Goal: Task Accomplishment & Management: Manage account settings

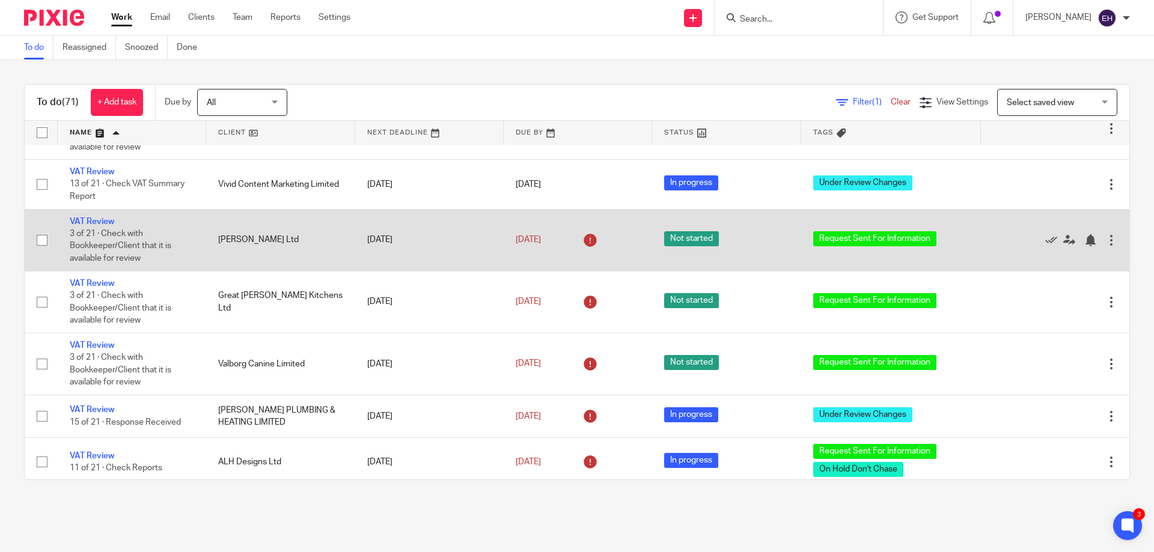
scroll to position [3297, 0]
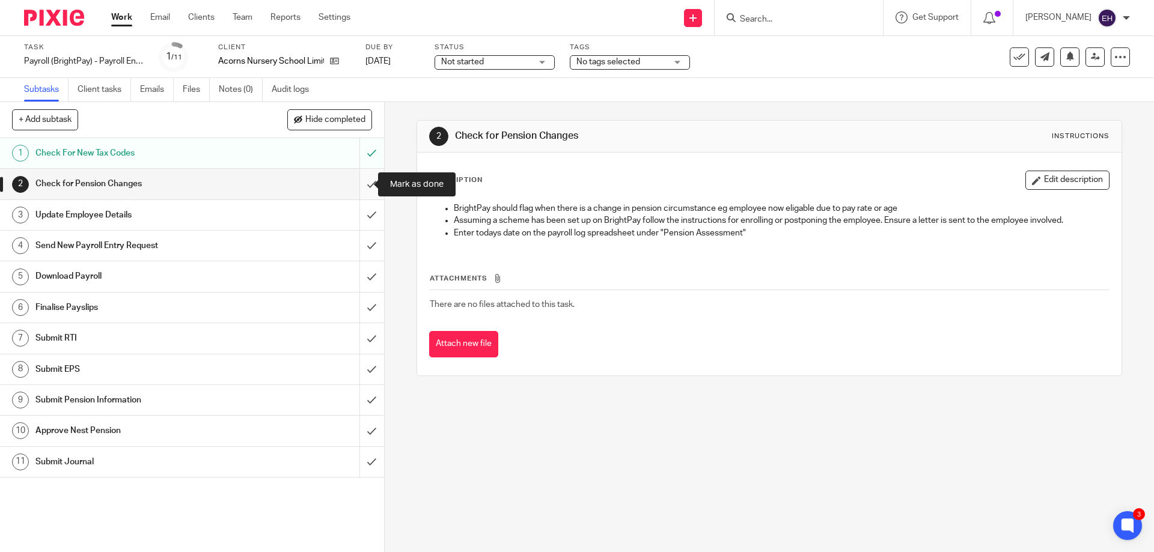
click at [359, 185] on input "submit" at bounding box center [192, 184] width 384 height 30
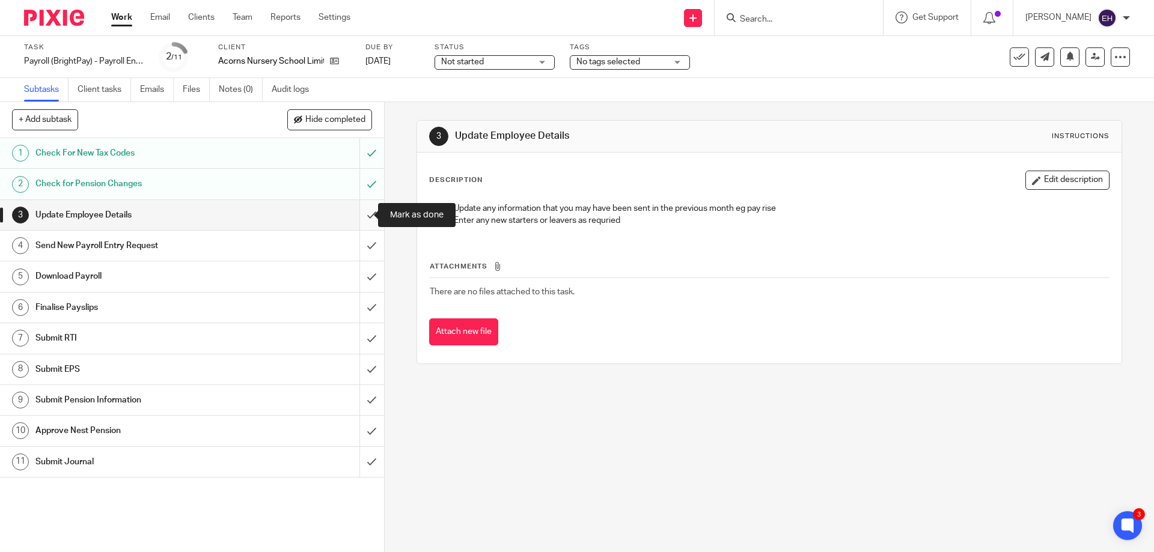
click at [361, 216] on input "submit" at bounding box center [192, 215] width 384 height 30
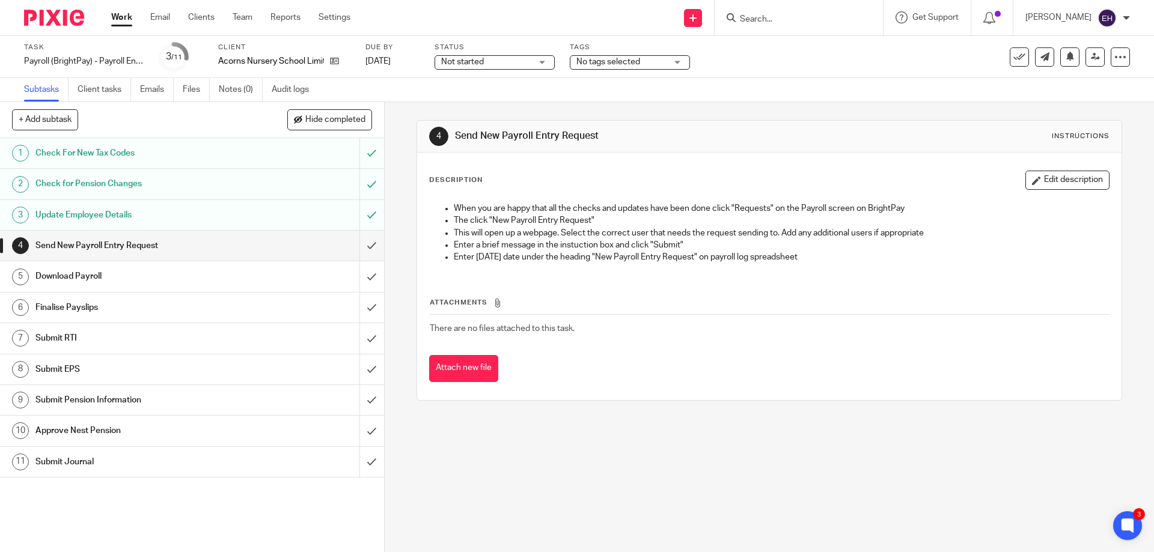
click at [539, 67] on div "Not started Not started" at bounding box center [495, 62] width 120 height 14
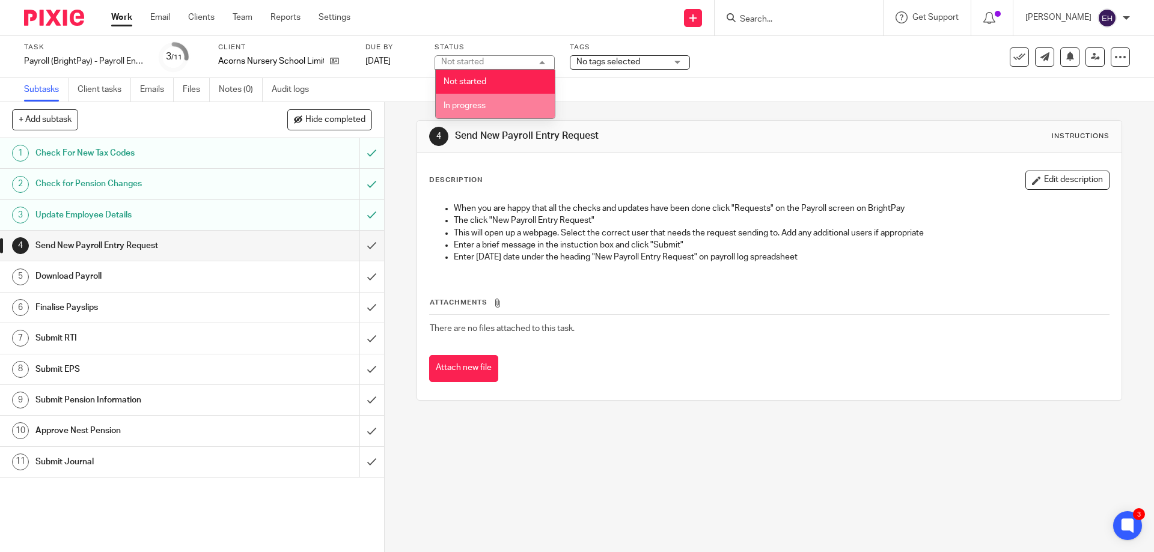
click at [527, 99] on li "In progress" at bounding box center [495, 106] width 119 height 25
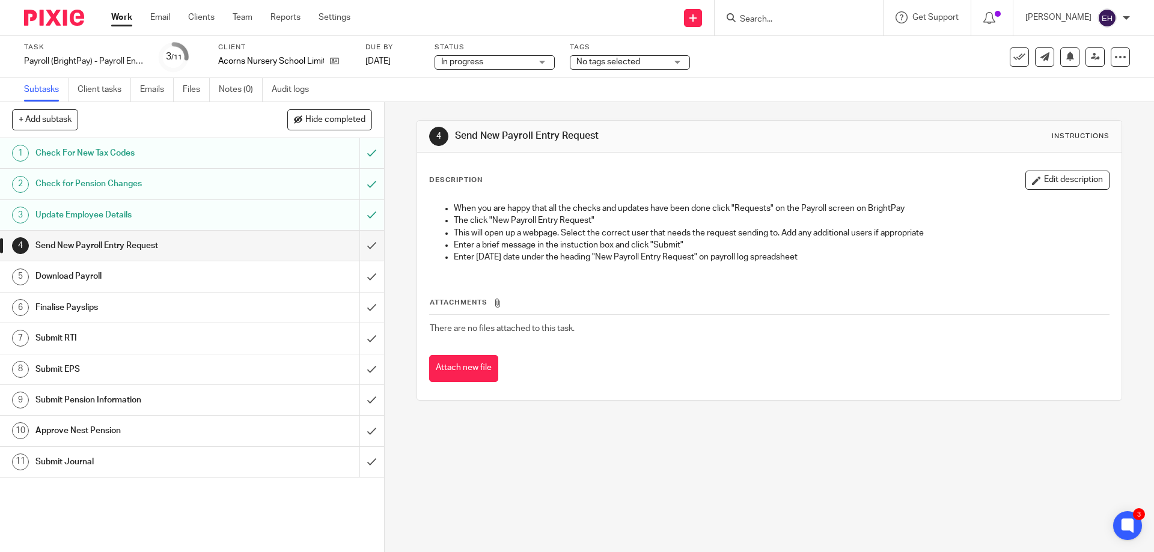
click at [605, 64] on span "No tags selected" at bounding box center [609, 62] width 64 height 8
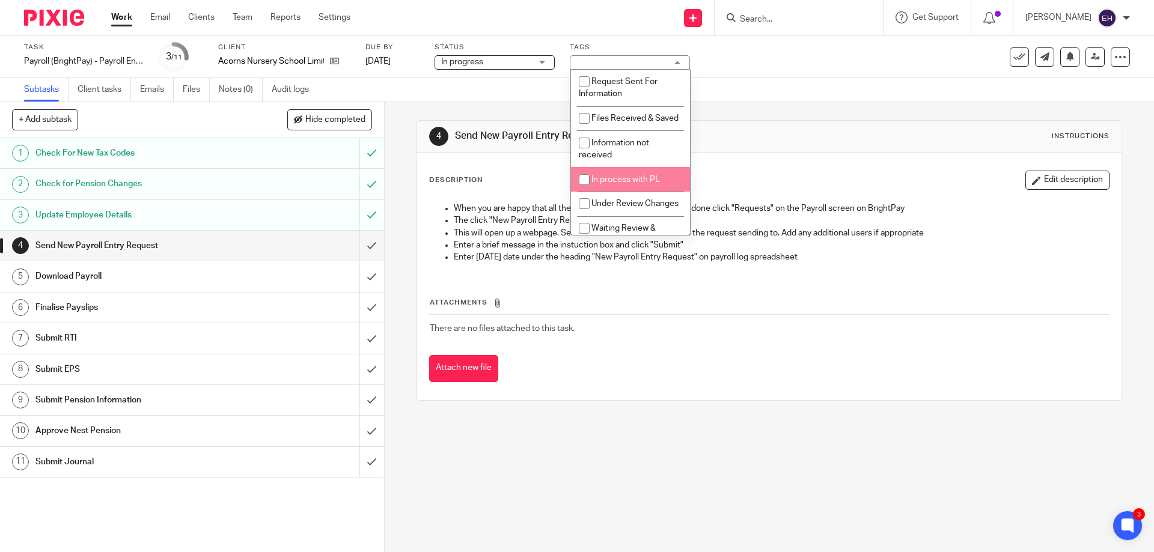
click at [626, 184] on span "In process with PL" at bounding box center [626, 180] width 69 height 8
checkbox input "true"
click at [562, 103] on div "4 Send New Payroll Entry Request Instructions Description Edit description When…" at bounding box center [769, 260] width 705 height 317
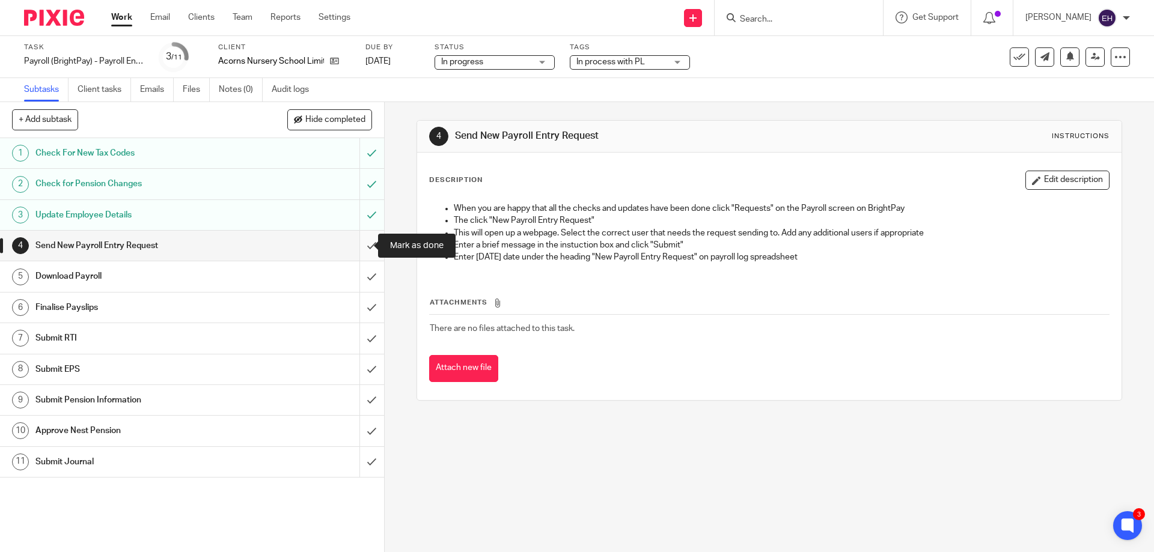
click at [359, 242] on input "submit" at bounding box center [192, 246] width 384 height 30
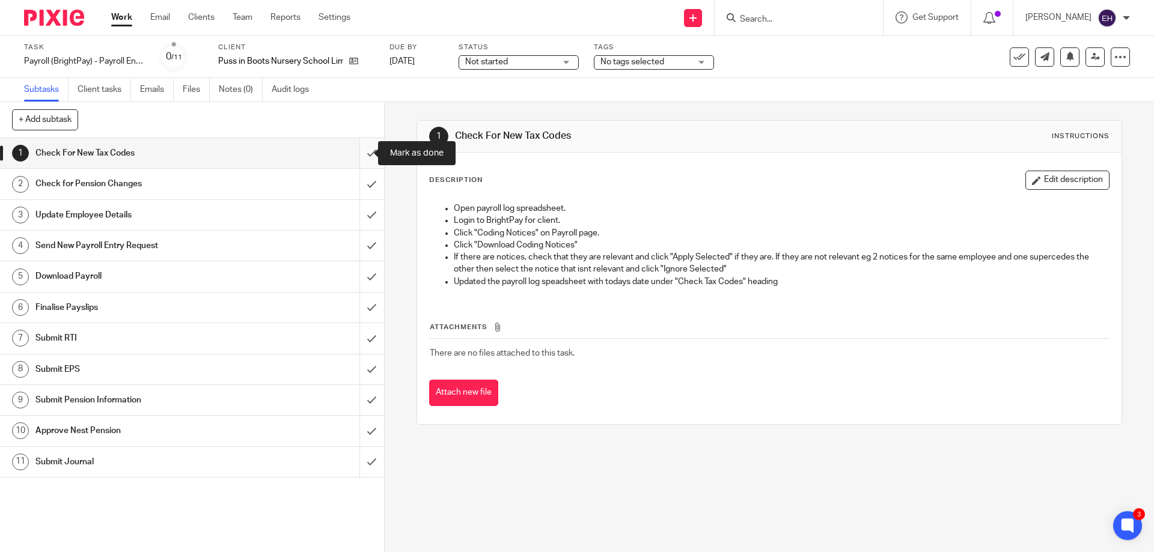
click at [359, 155] on input "submit" at bounding box center [192, 153] width 384 height 30
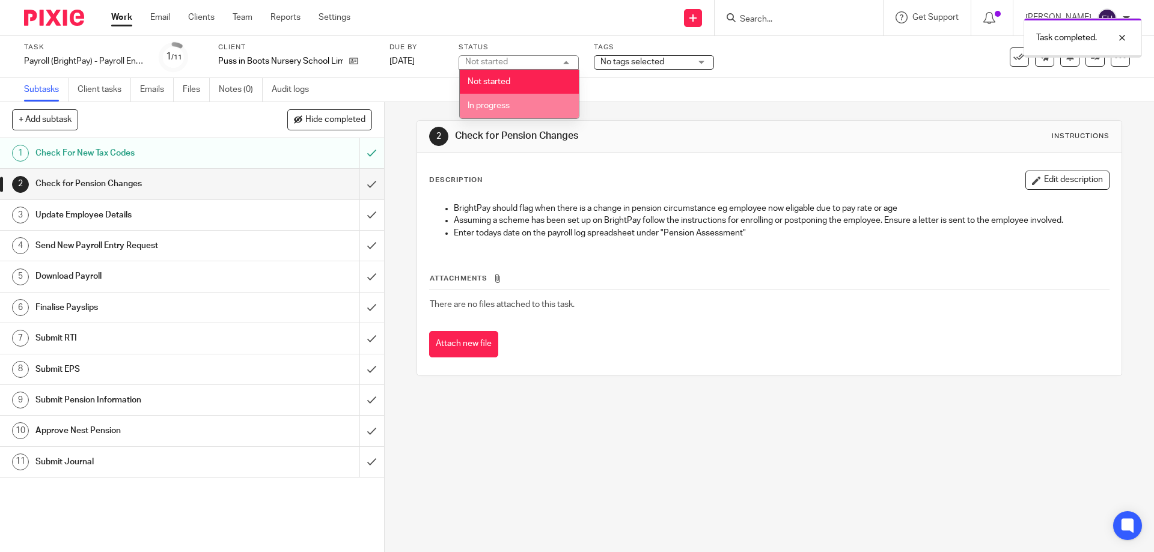
click at [537, 100] on li "In progress" at bounding box center [519, 106] width 119 height 25
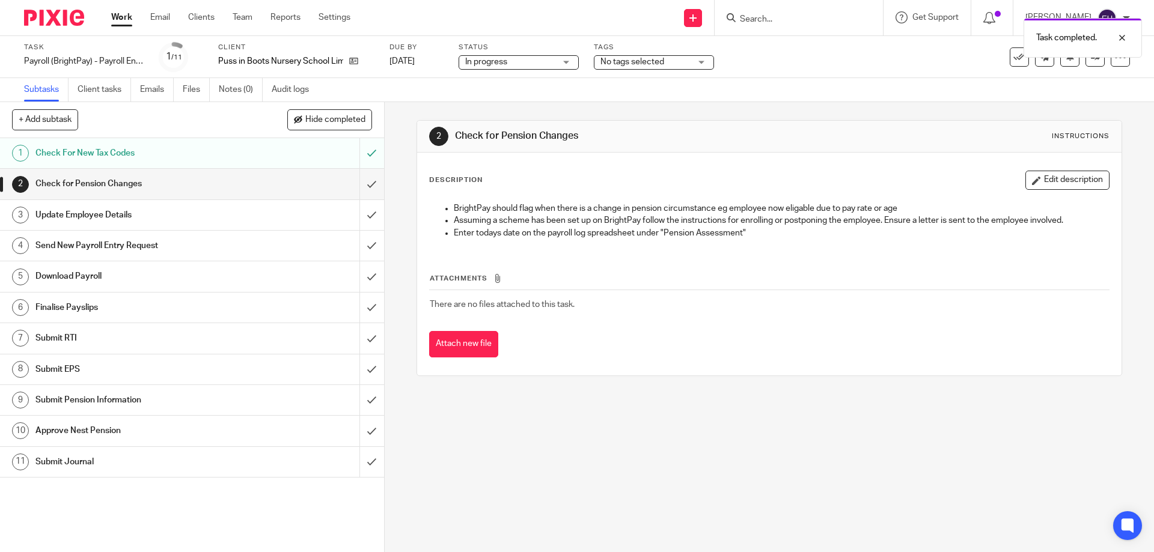
click at [635, 63] on span "No tags selected" at bounding box center [633, 62] width 64 height 8
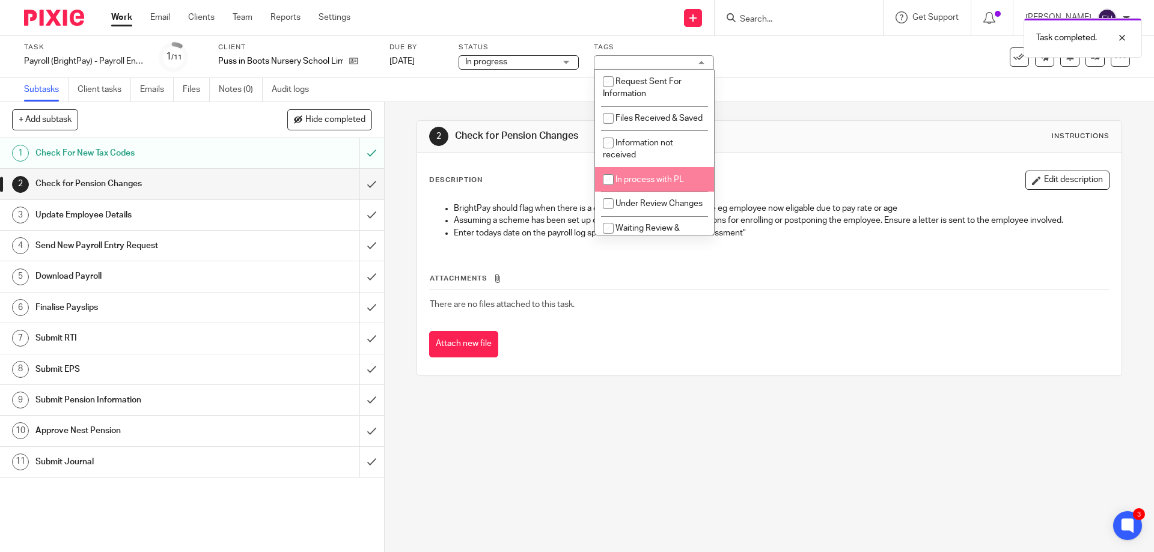
click at [628, 184] on span "In process with PL" at bounding box center [650, 180] width 69 height 8
checkbox input "true"
click at [747, 87] on div "Subtasks Client tasks Emails Files Notes (0) Audit logs" at bounding box center [577, 90] width 1154 height 24
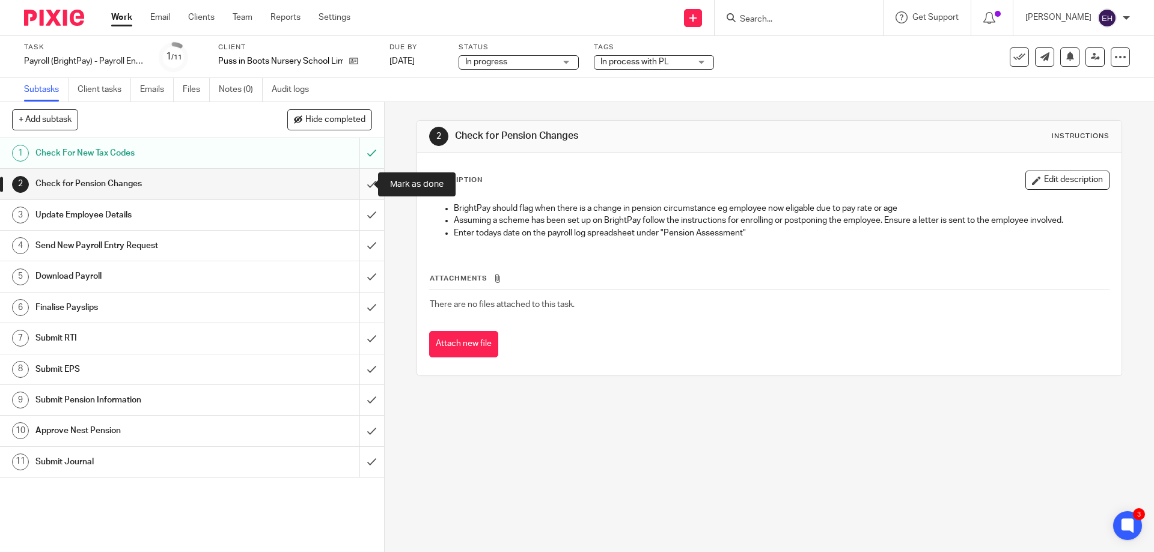
click at [357, 185] on input "submit" at bounding box center [192, 184] width 384 height 30
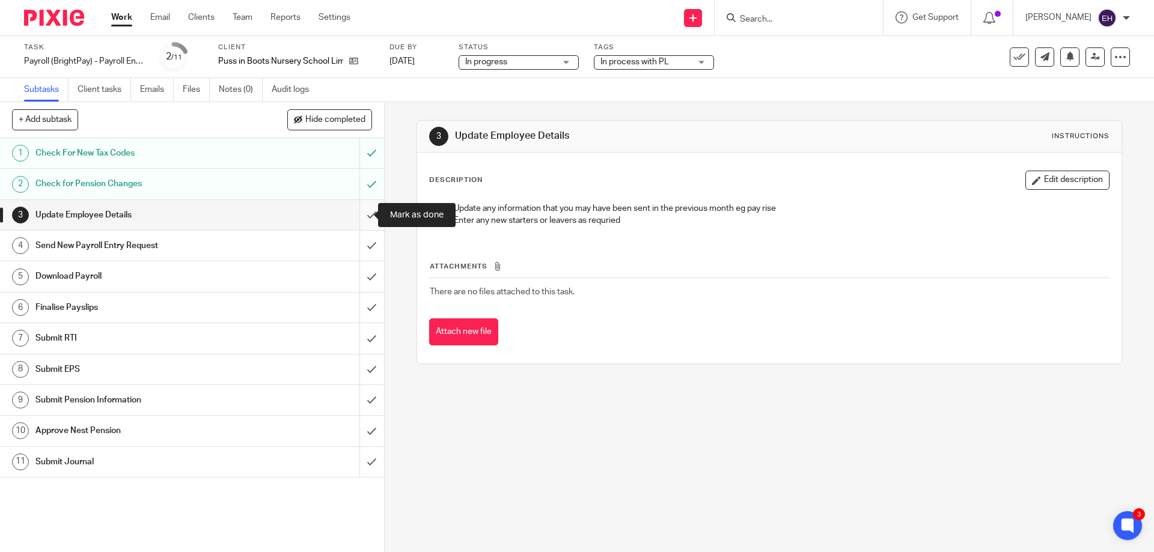
click at [356, 220] on input "submit" at bounding box center [192, 215] width 384 height 30
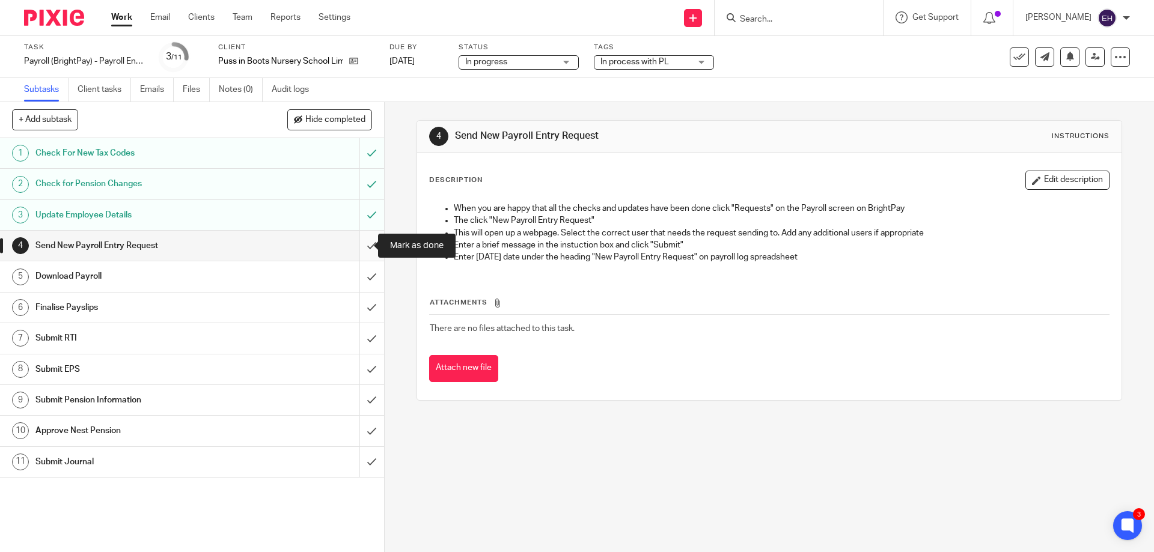
click at [363, 243] on input "submit" at bounding box center [192, 246] width 384 height 30
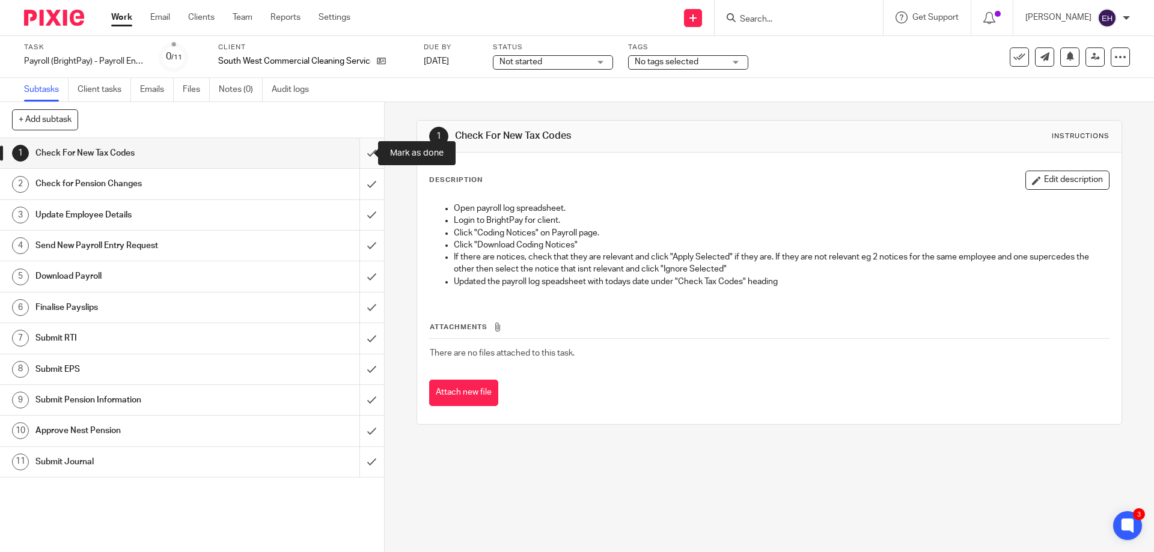
click at [367, 150] on input "submit" at bounding box center [192, 153] width 384 height 30
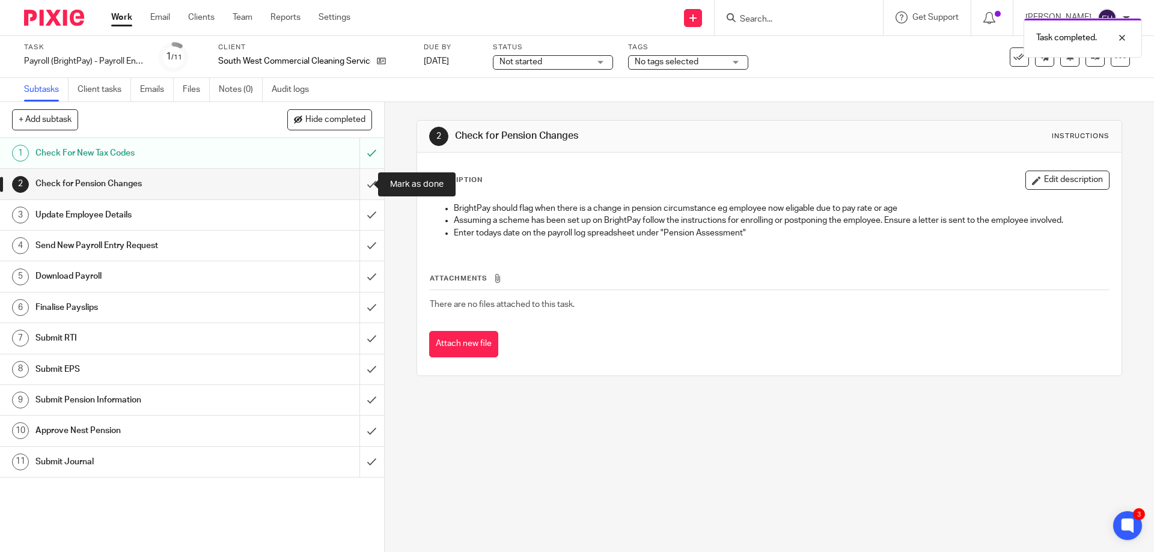
click at [361, 185] on input "submit" at bounding box center [192, 184] width 384 height 30
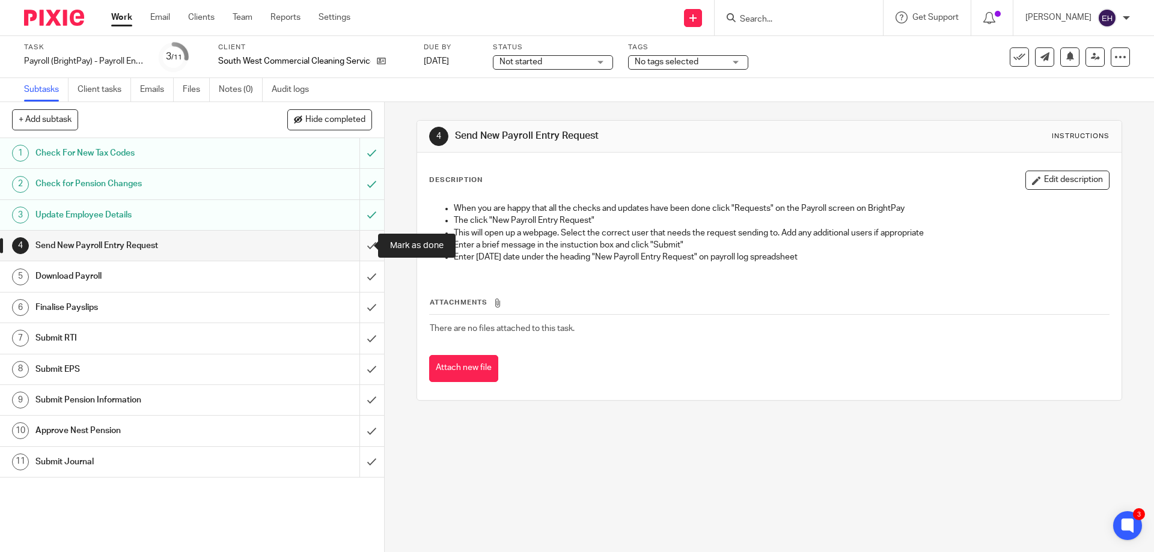
click at [360, 246] on input "submit" at bounding box center [192, 246] width 384 height 30
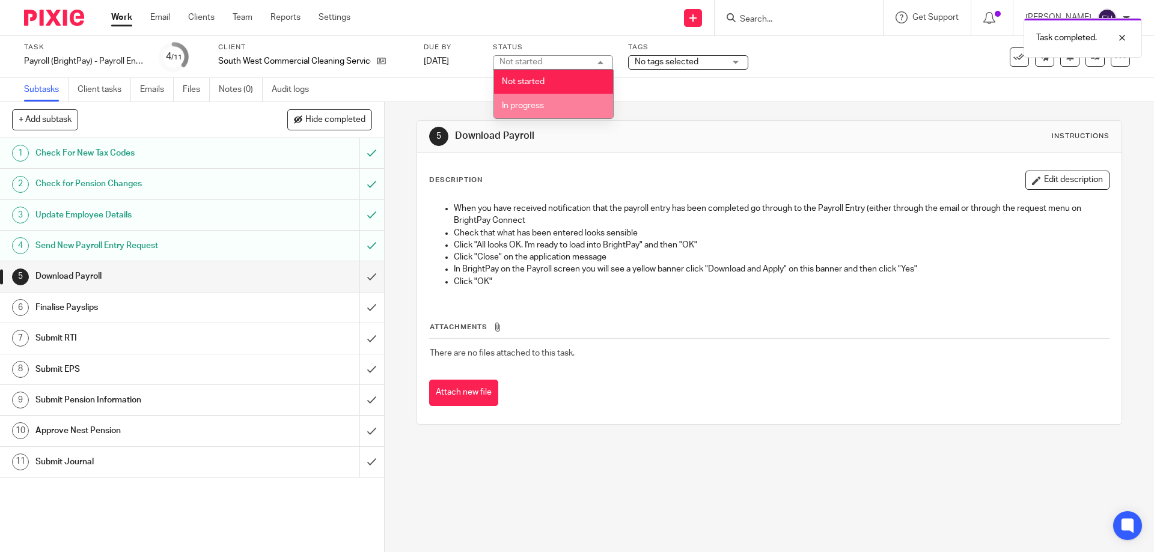
click at [551, 100] on li "In progress" at bounding box center [553, 106] width 119 height 25
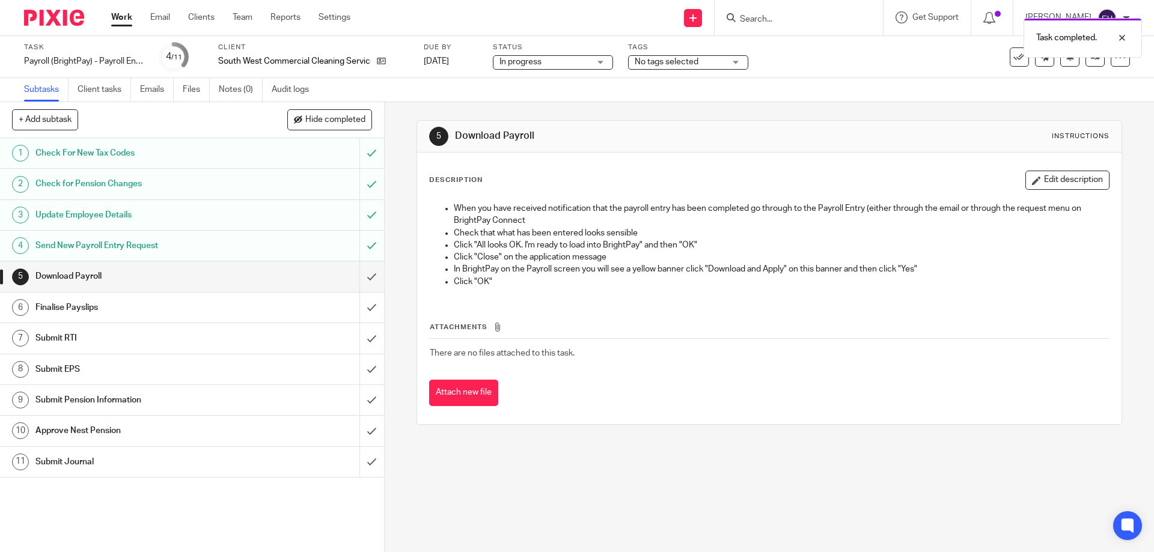
click at [704, 60] on span "No tags selected" at bounding box center [680, 62] width 90 height 13
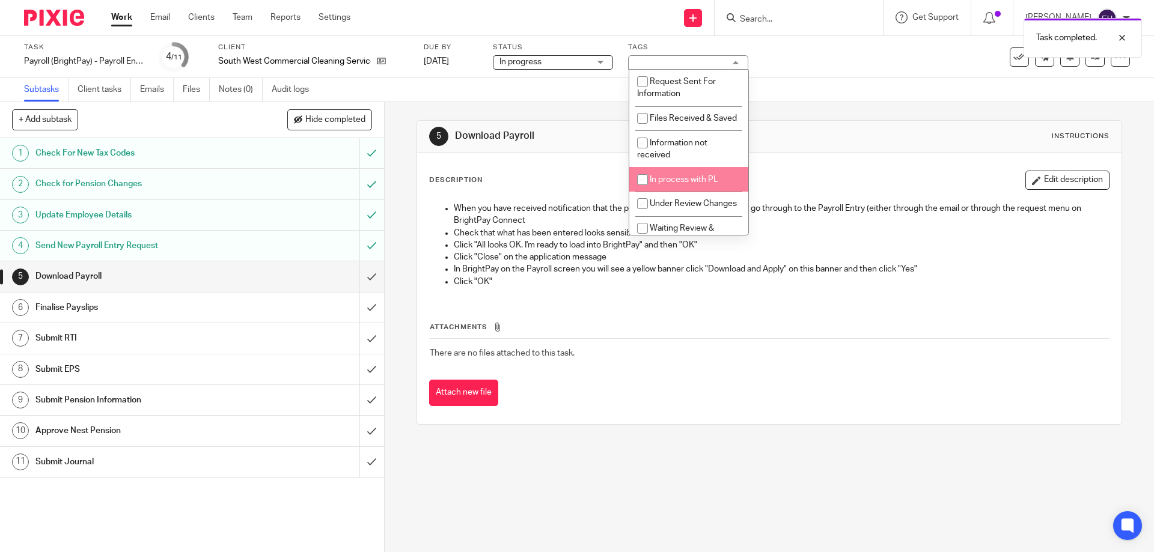
click at [690, 180] on li "In process with PL" at bounding box center [688, 179] width 119 height 25
checkbox input "true"
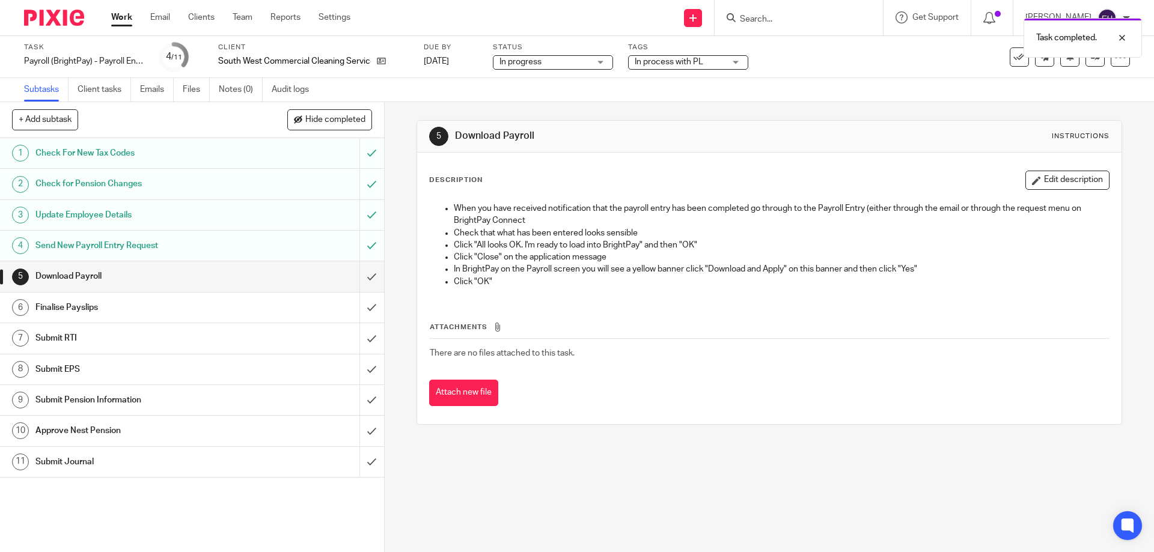
click at [793, 85] on div "Subtasks Client tasks Emails Files Notes (0) Audit logs" at bounding box center [577, 90] width 1154 height 24
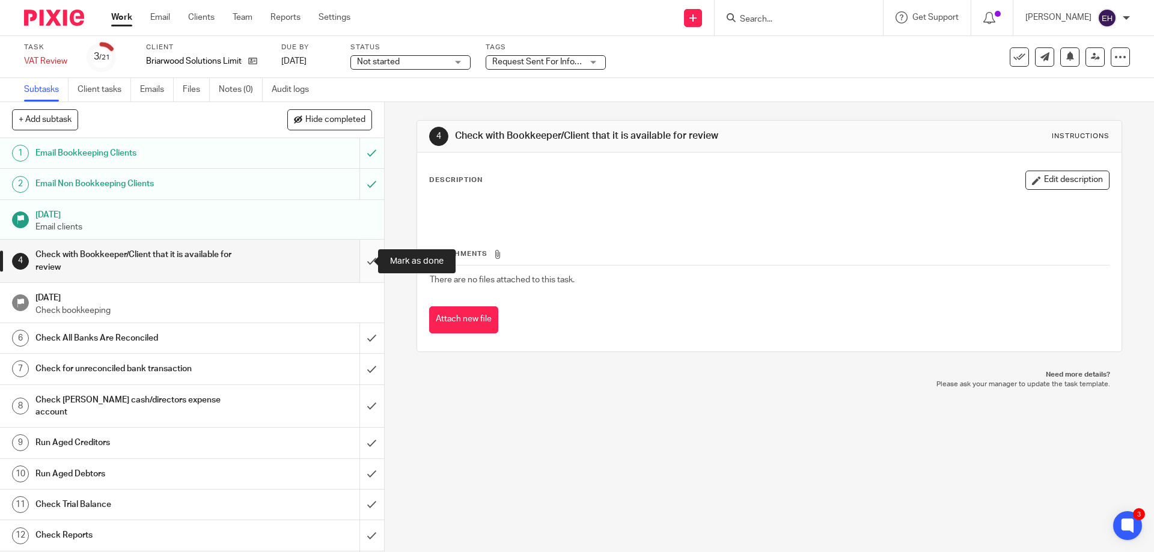
click at [356, 257] on input "submit" at bounding box center [192, 261] width 384 height 43
click at [400, 68] on span "Not started" at bounding box center [402, 62] width 90 height 13
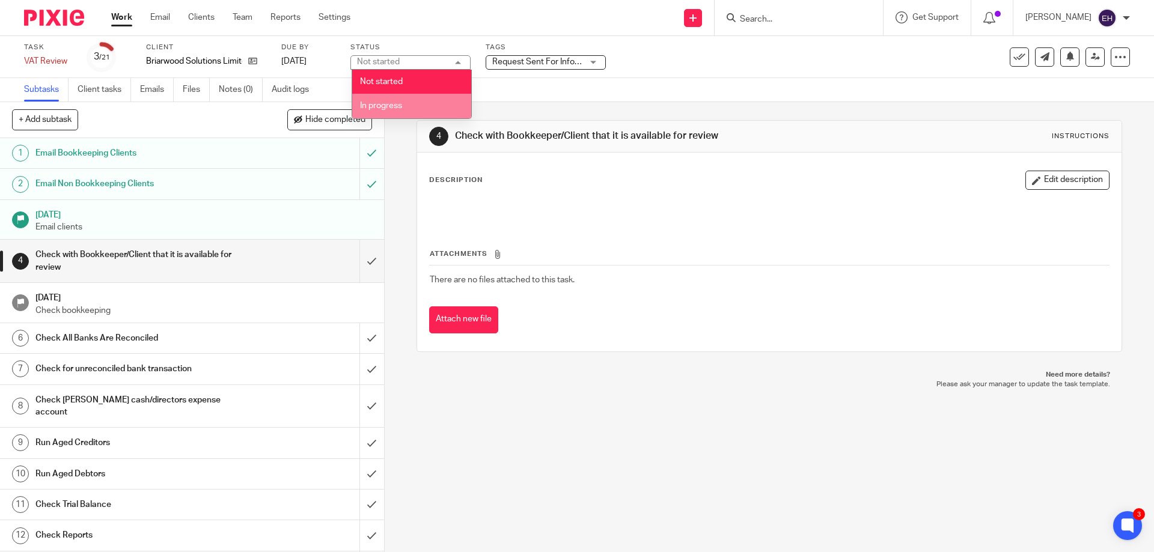
click at [414, 114] on li "In progress" at bounding box center [411, 106] width 119 height 25
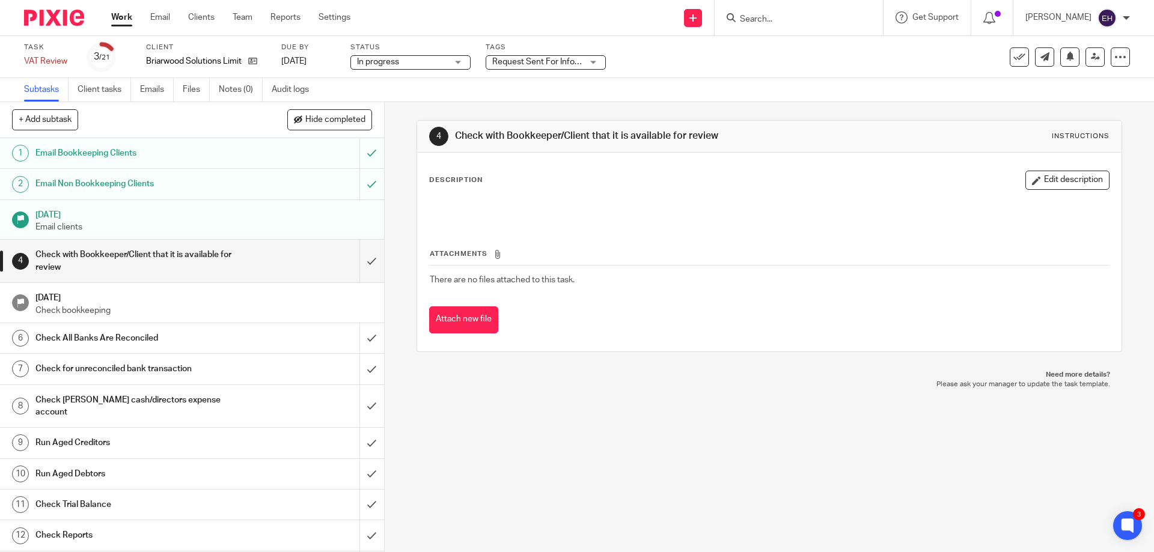
click at [534, 50] on label "Tags" at bounding box center [546, 48] width 120 height 10
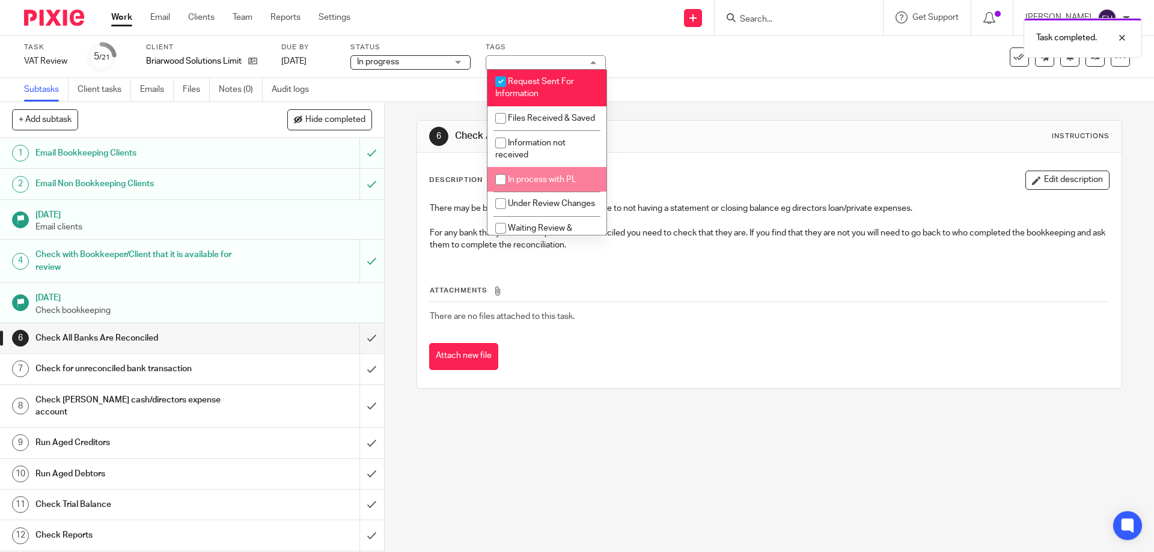
click at [539, 184] on span "In process with PL" at bounding box center [542, 180] width 69 height 8
checkbox input "true"
click at [513, 76] on li "Request Sent For Information" at bounding box center [547, 88] width 119 height 37
checkbox input "false"
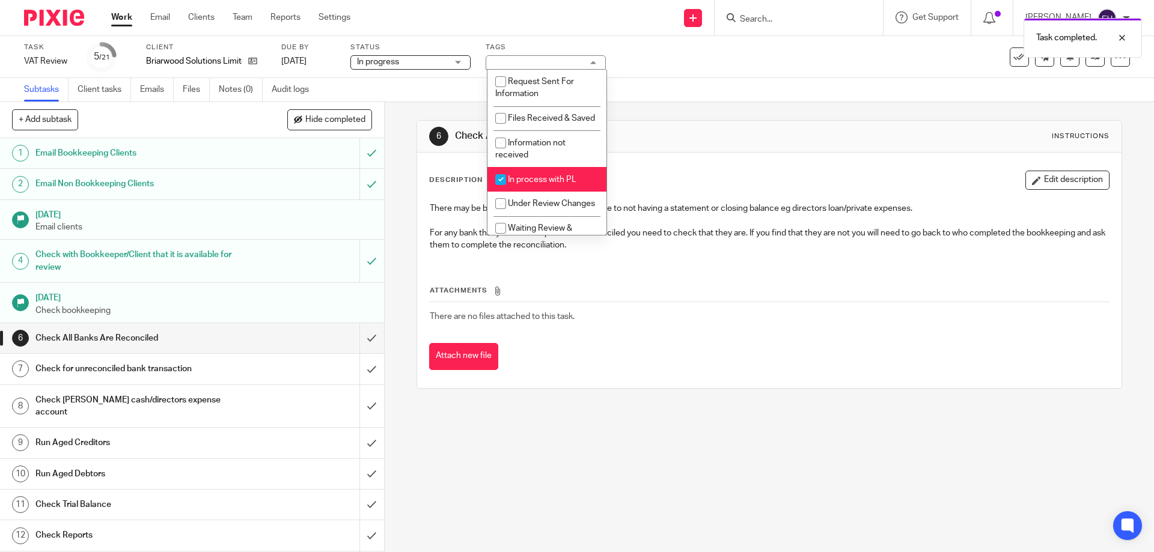
click at [650, 61] on div "Task VAT Review Save VAT Review 5 /21 Client Briarwood Solutions Limited Due by…" at bounding box center [485, 57] width 922 height 29
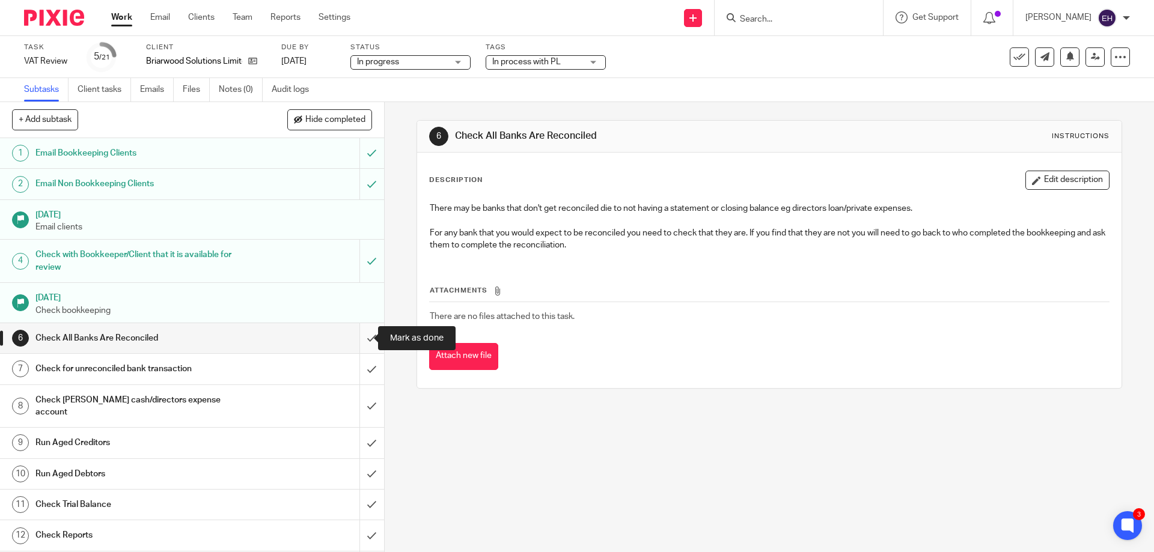
click at [355, 344] on input "submit" at bounding box center [192, 338] width 384 height 30
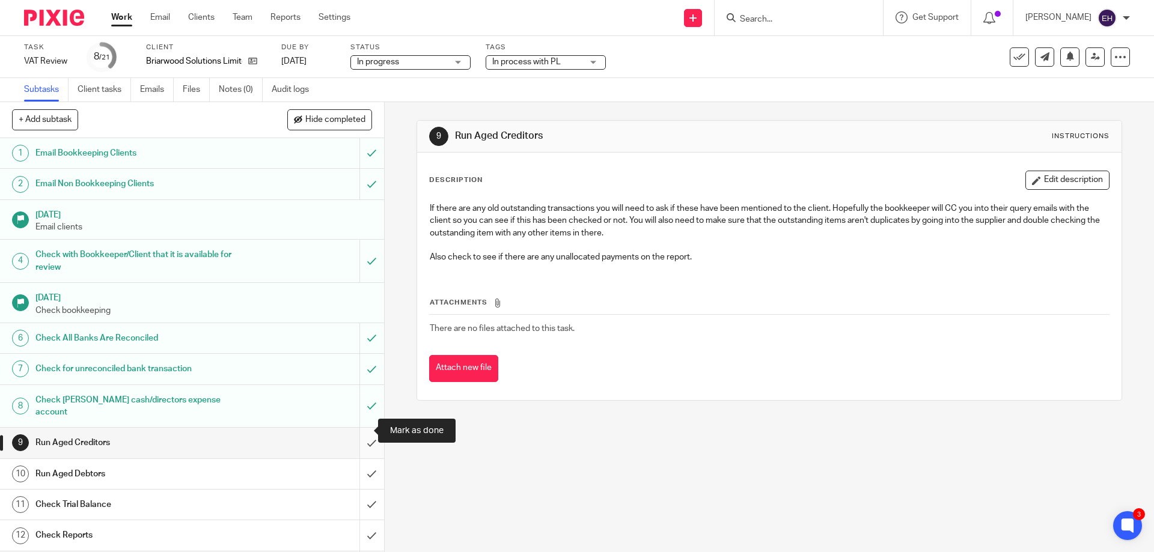
click at [357, 428] on input "submit" at bounding box center [192, 443] width 384 height 30
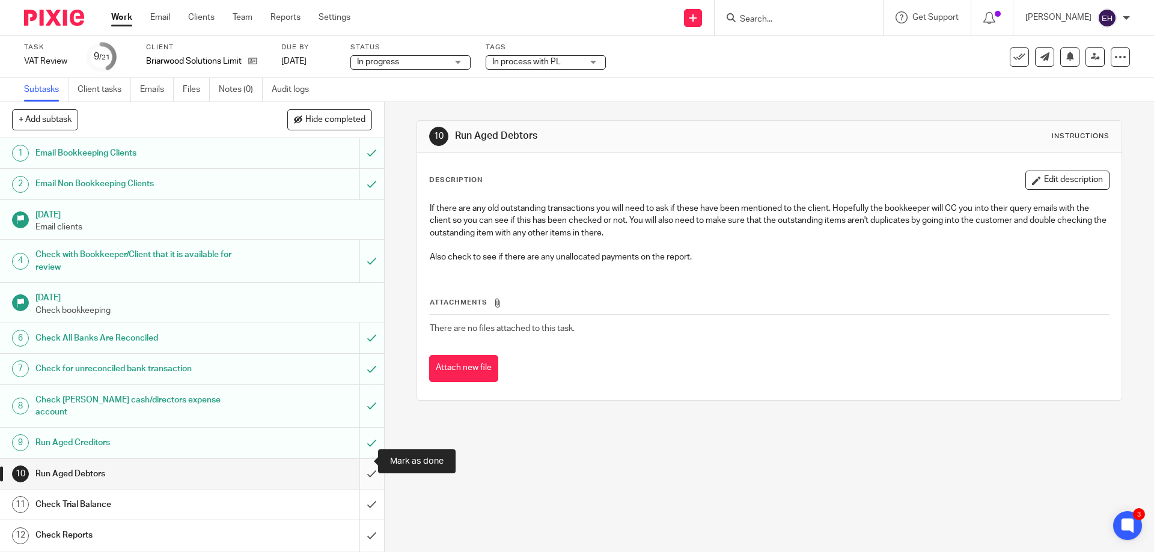
click at [361, 464] on input "submit" at bounding box center [192, 474] width 384 height 30
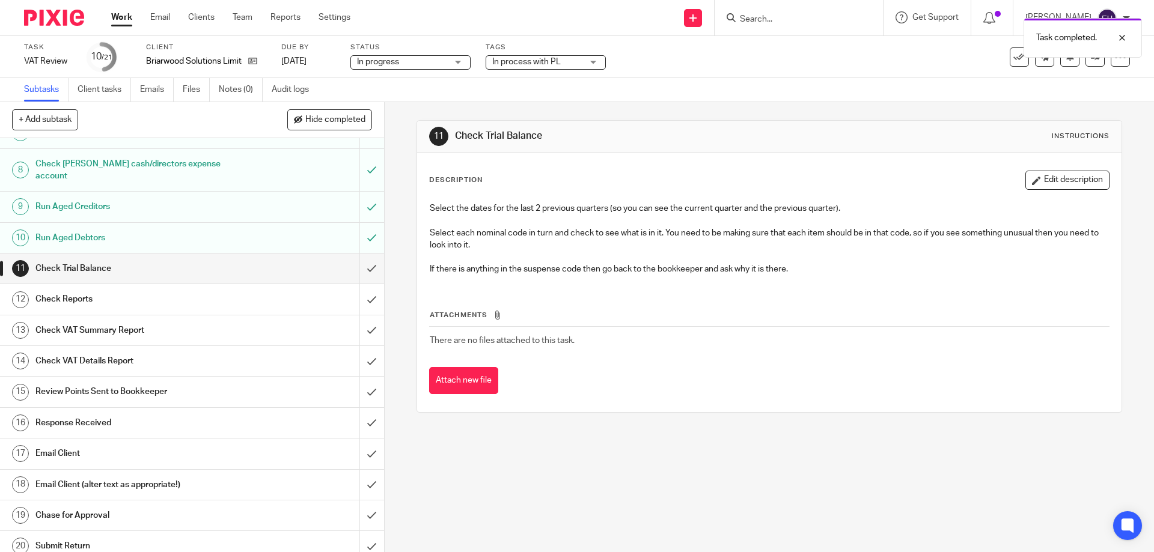
scroll to position [265, 0]
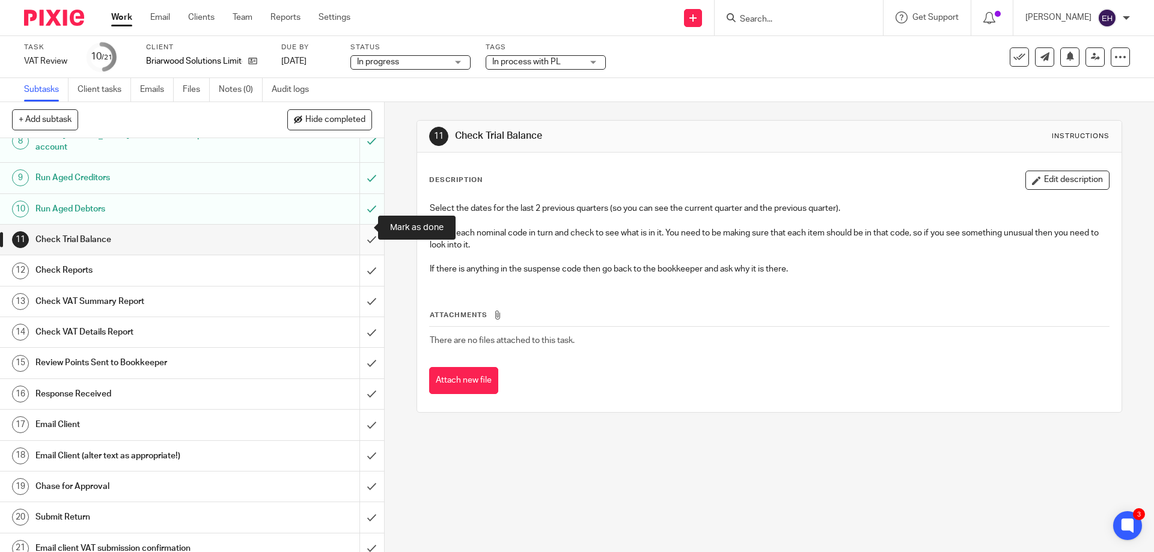
click at [360, 230] on input "submit" at bounding box center [192, 240] width 384 height 30
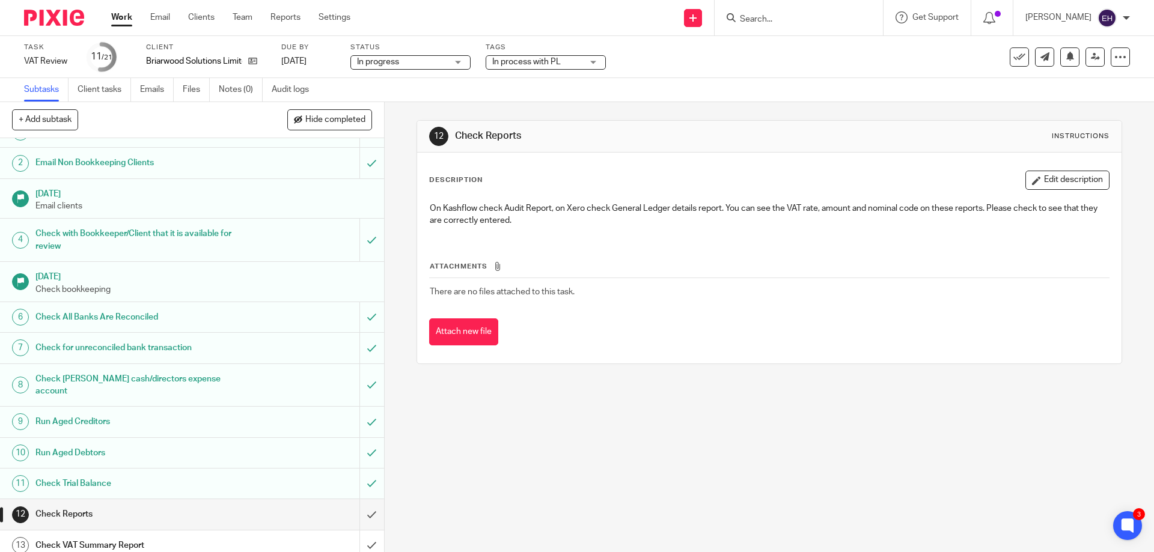
scroll to position [240, 0]
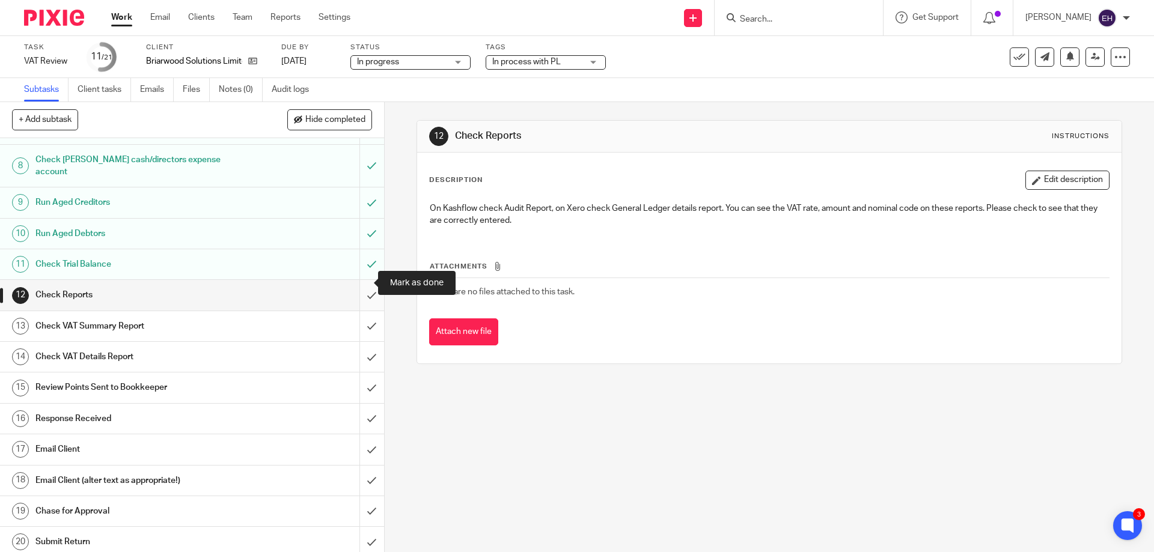
click at [357, 284] on input "submit" at bounding box center [192, 295] width 384 height 30
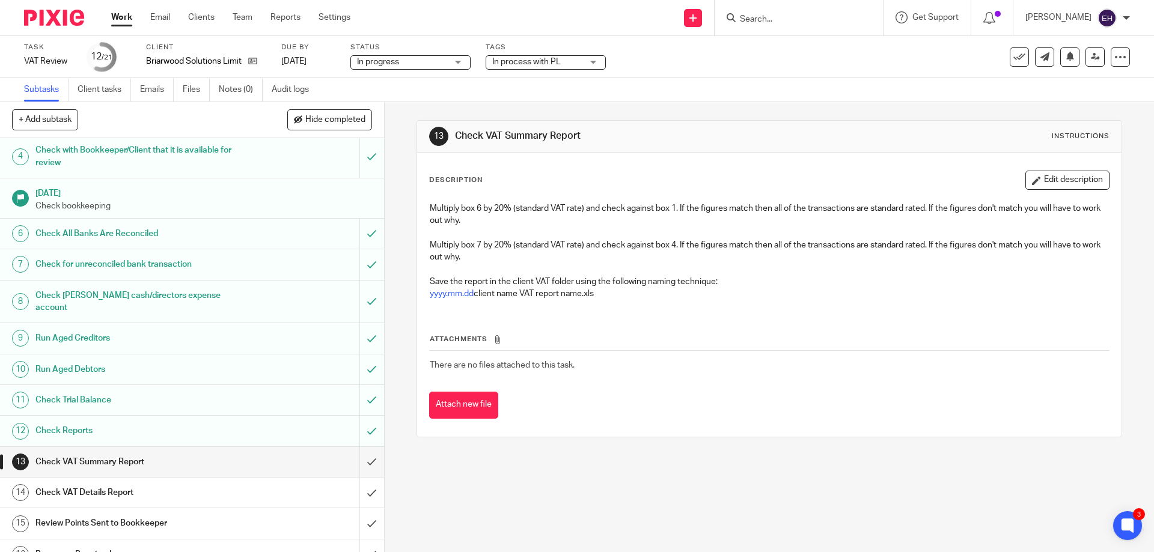
scroll to position [265, 0]
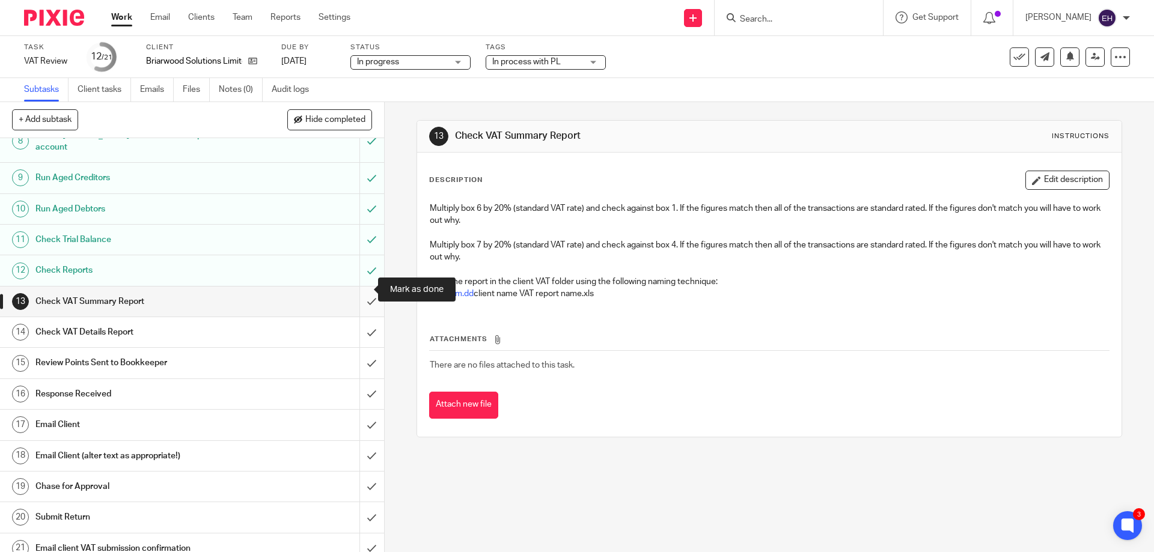
click at [369, 287] on input "submit" at bounding box center [192, 302] width 384 height 30
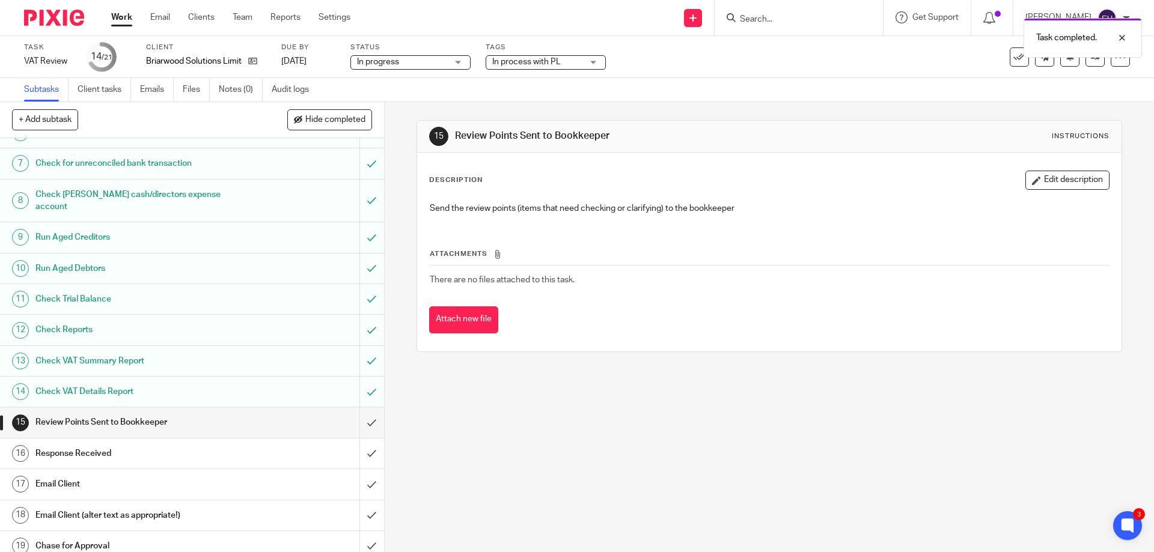
scroll to position [265, 0]
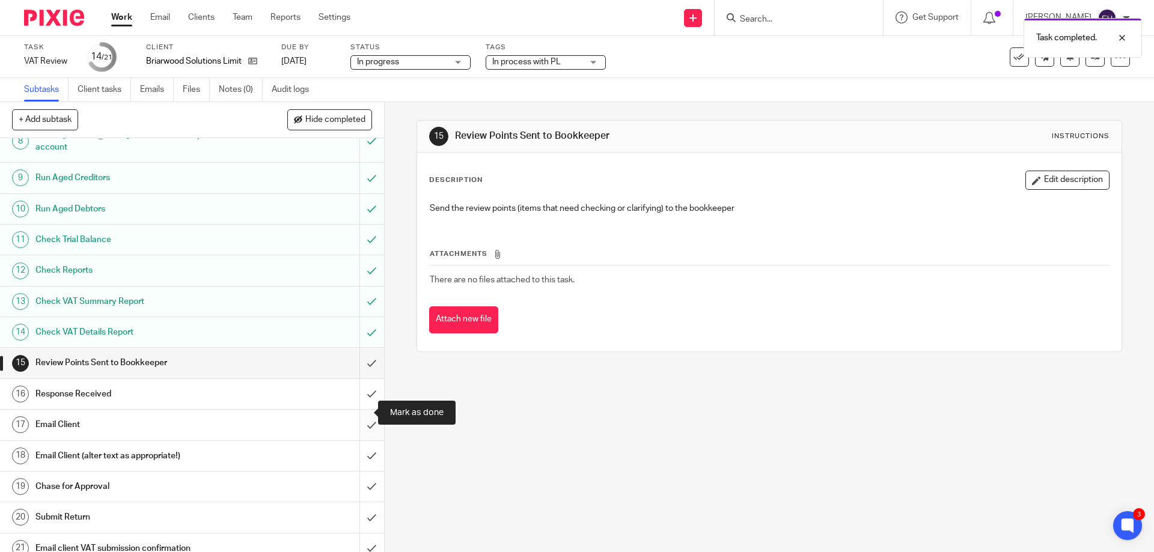
click at [365, 412] on input "submit" at bounding box center [192, 425] width 384 height 30
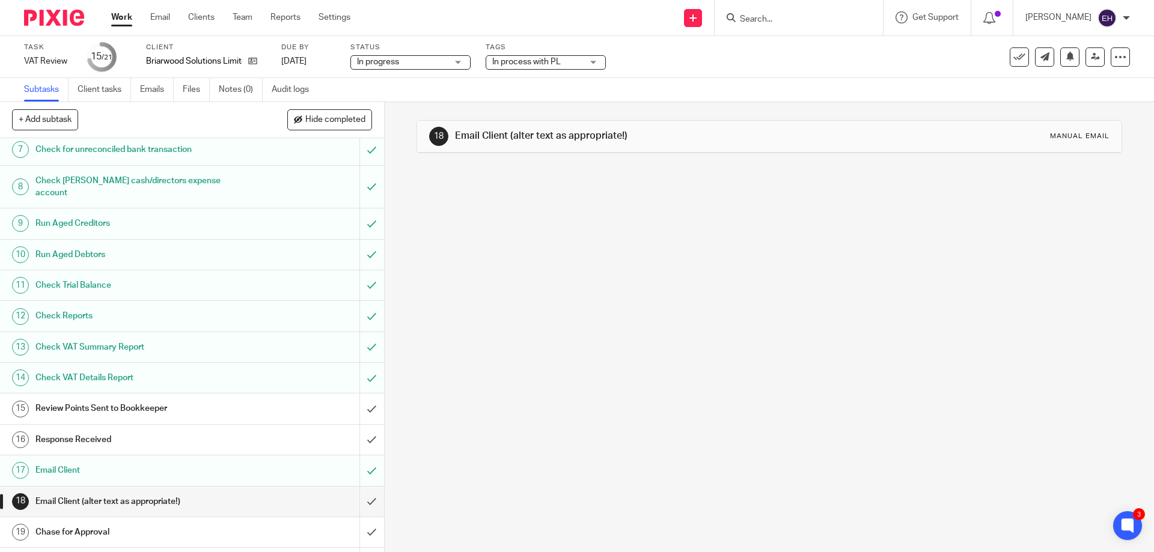
scroll to position [265, 0]
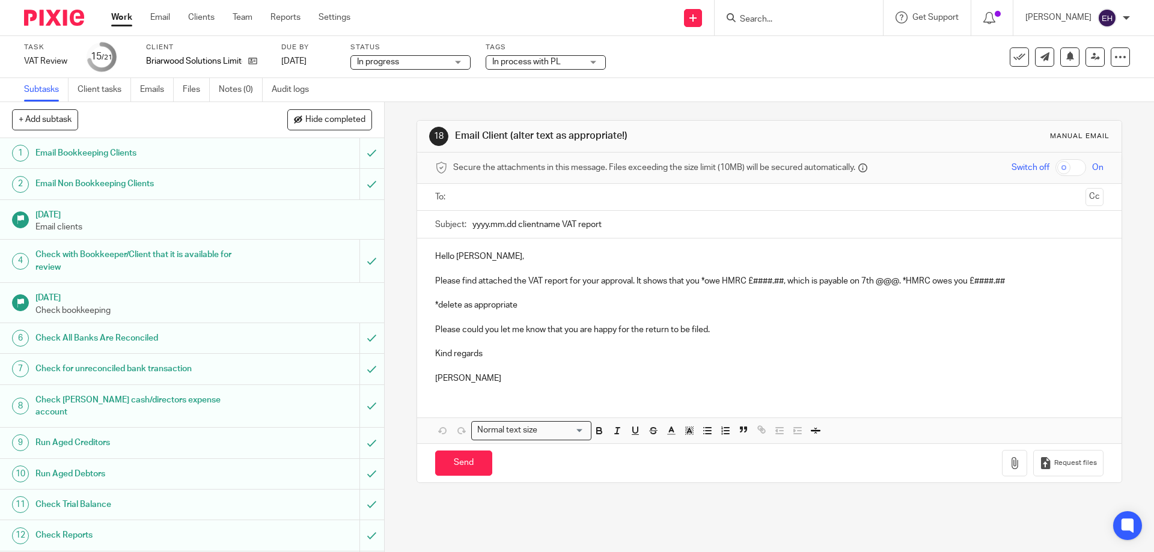
click at [536, 197] on input "text" at bounding box center [768, 198] width 623 height 14
click at [558, 198] on input "text" at bounding box center [819, 198] width 522 height 23
drag, startPoint x: 453, startPoint y: 260, endPoint x: 483, endPoint y: 262, distance: 30.2
click at [483, 262] on p "Hello Anthony," at bounding box center [769, 259] width 668 height 12
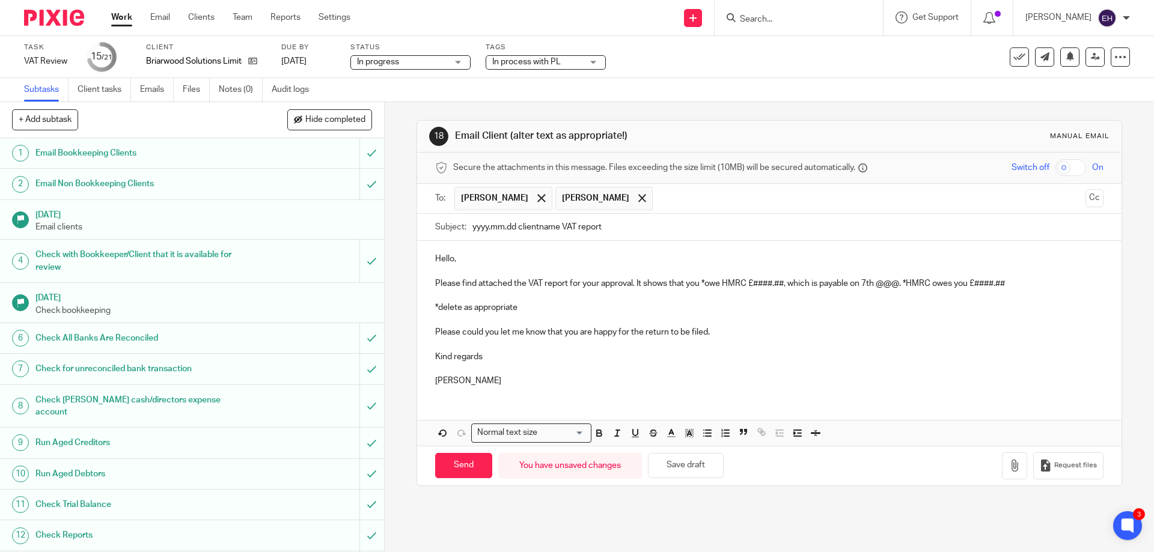
drag, startPoint x: 471, startPoint y: 230, endPoint x: 557, endPoint y: 231, distance: 86.0
click at [557, 231] on input "yyyy.mm.dd clientname VAT report" at bounding box center [788, 227] width 631 height 27
type input "2025.09.30 Briarwood VAT report"
drag, startPoint x: 685, startPoint y: 286, endPoint x: 908, endPoint y: 284, distance: 222.4
click at [908, 284] on p "Please find attached the VAT report for your approval. It shows that you *owe H…" at bounding box center [769, 284] width 668 height 12
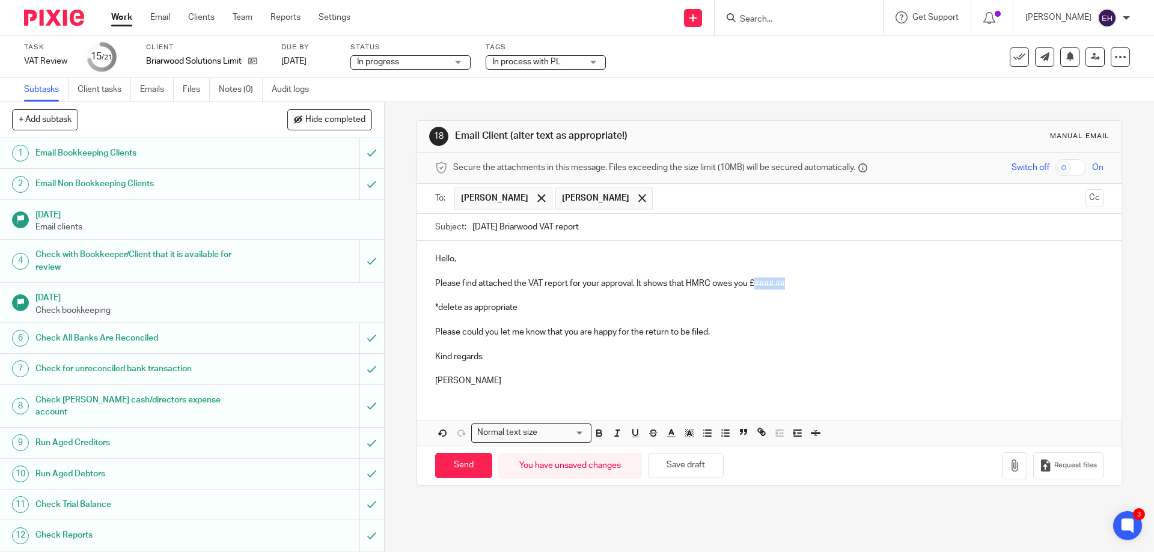
drag, startPoint x: 755, startPoint y: 286, endPoint x: 786, endPoint y: 289, distance: 30.8
click at [785, 287] on p "Please find attached the VAT report for your approval. It shows that HMRC owes …" at bounding box center [769, 284] width 668 height 12
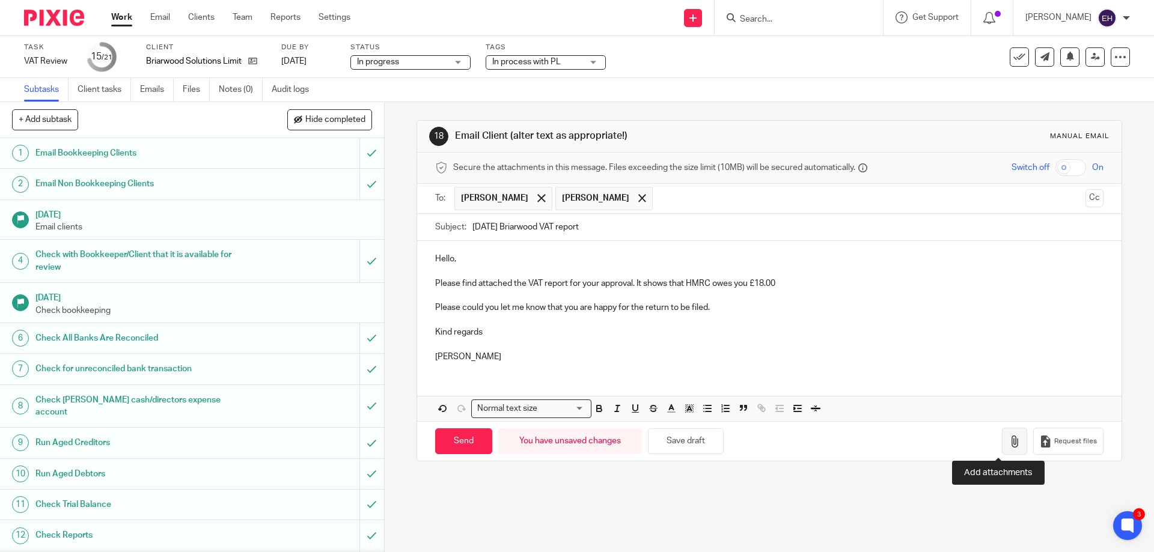
click at [1005, 440] on button "button" at bounding box center [1014, 441] width 25 height 27
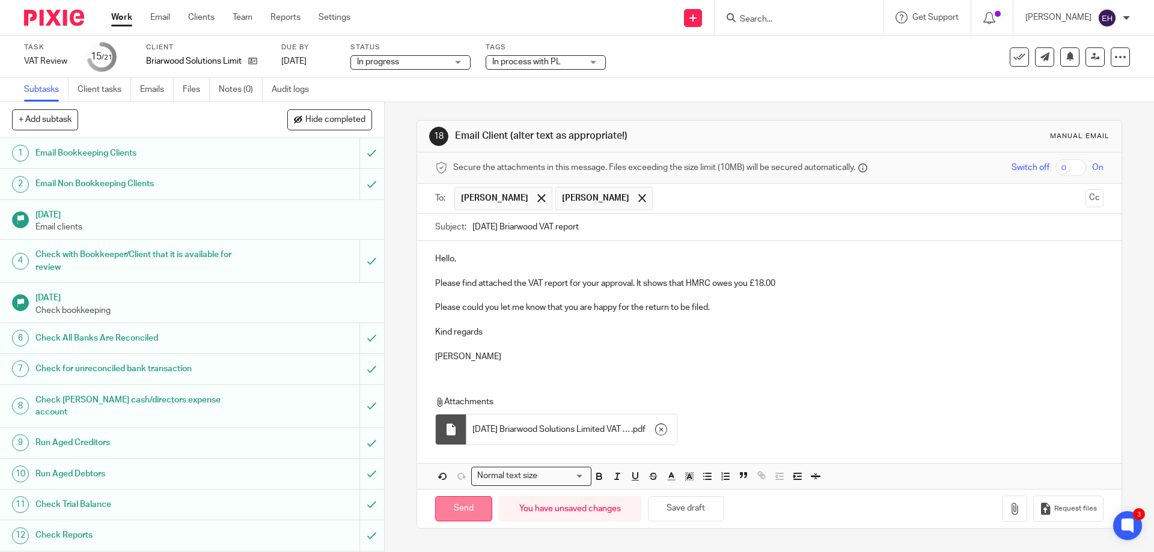
click at [450, 513] on input "Send" at bounding box center [463, 510] width 57 height 26
click at [530, 60] on span "In process with PL" at bounding box center [526, 62] width 69 height 8
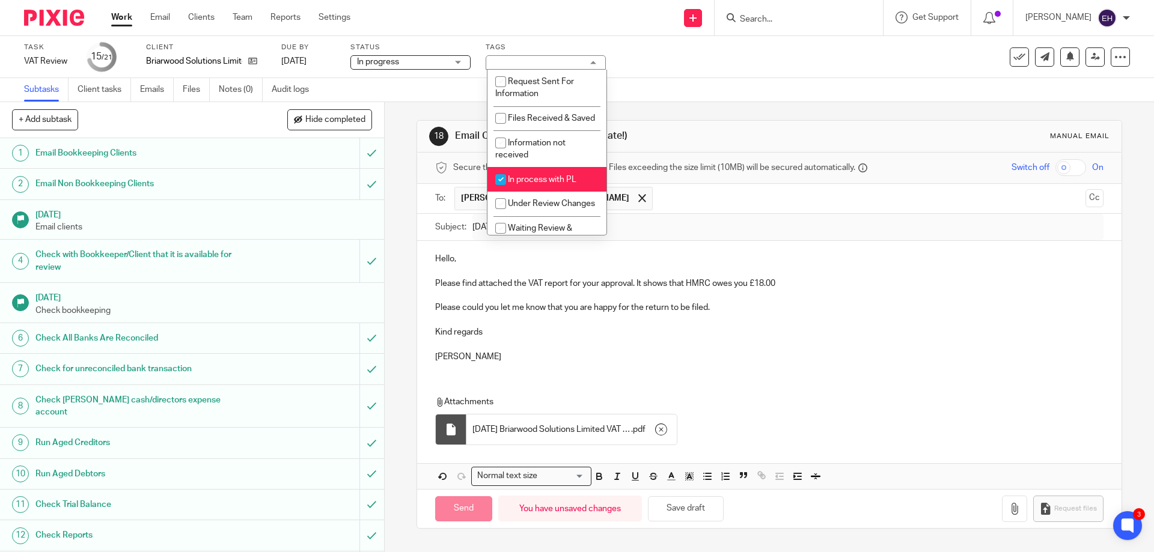
click at [528, 184] on span "In process with PL" at bounding box center [542, 180] width 69 height 8
checkbox input "false"
type input "Sent"
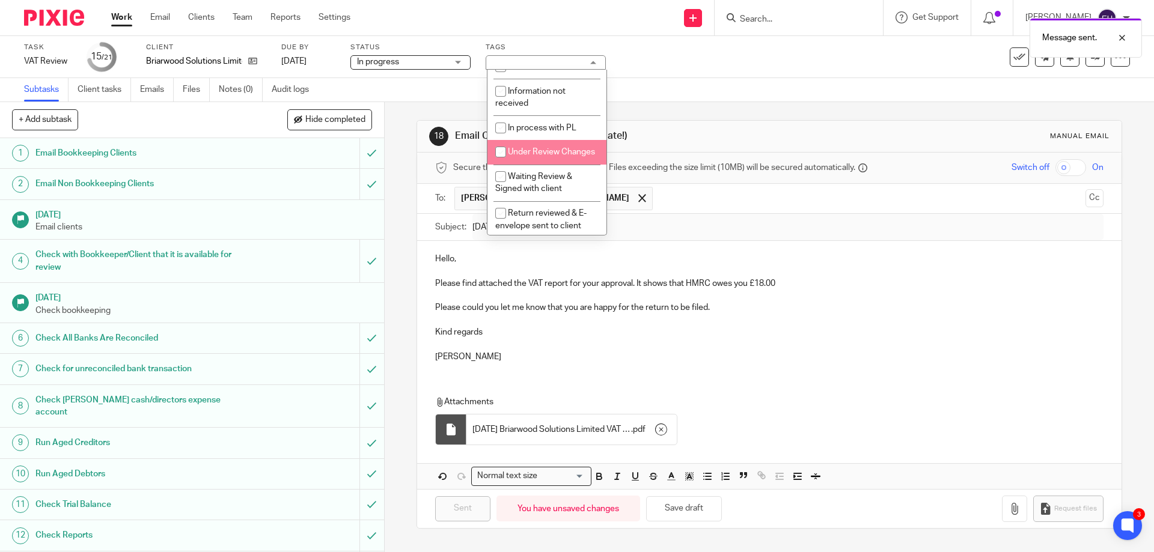
scroll to position [120, 0]
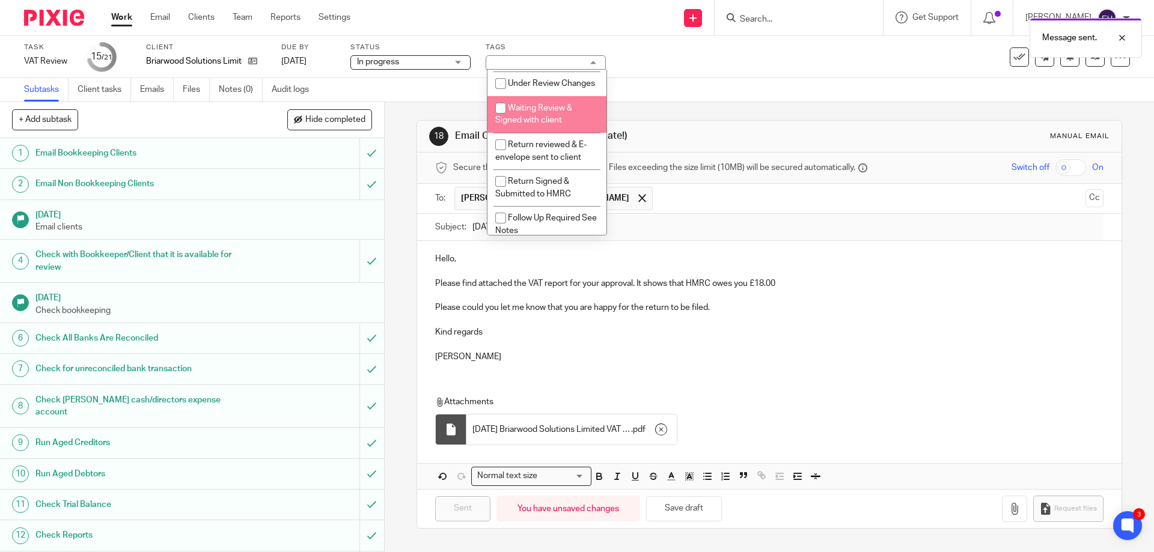
click at [522, 125] on span "Waiting Review & Signed with client" at bounding box center [533, 114] width 77 height 21
checkbox input "true"
click at [651, 91] on div "Subtasks Client tasks Emails Files Notes (0) Audit logs" at bounding box center [577, 90] width 1154 height 24
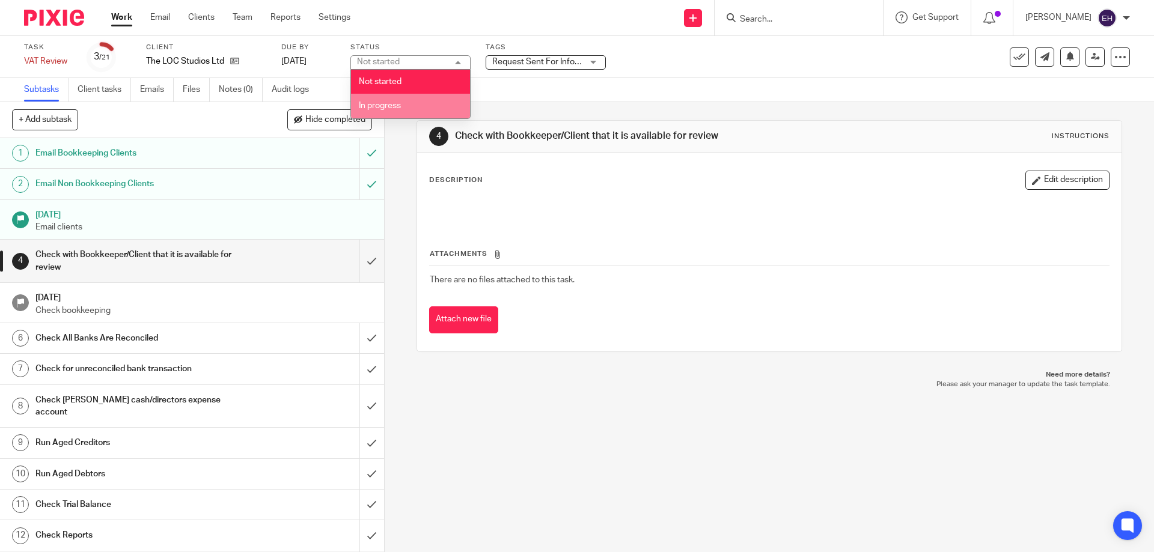
click at [436, 111] on li "In progress" at bounding box center [410, 106] width 119 height 25
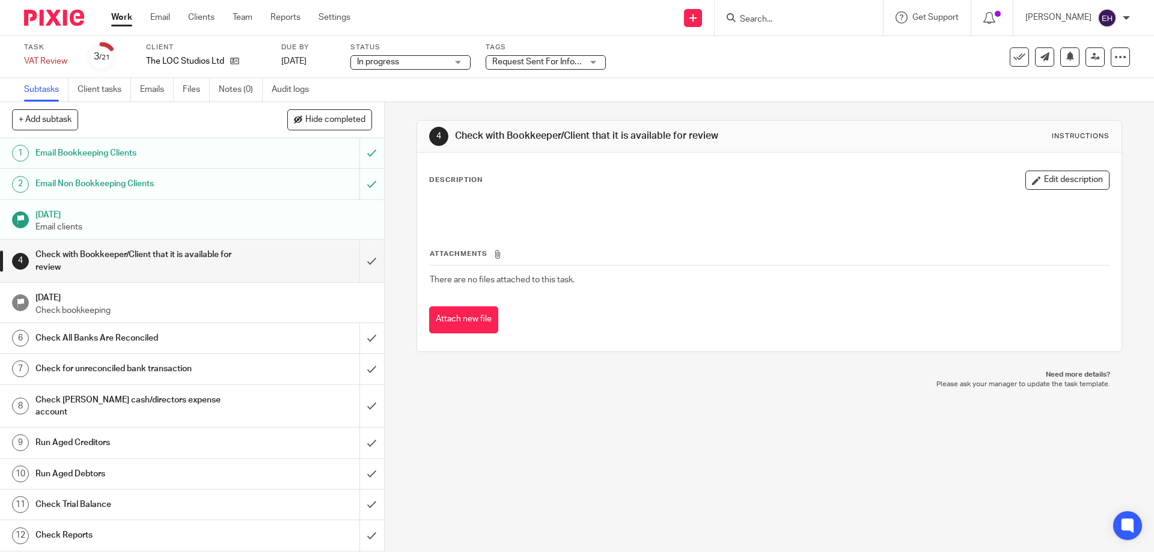
click at [540, 56] on span "Request Sent For Information" at bounding box center [537, 62] width 90 height 13
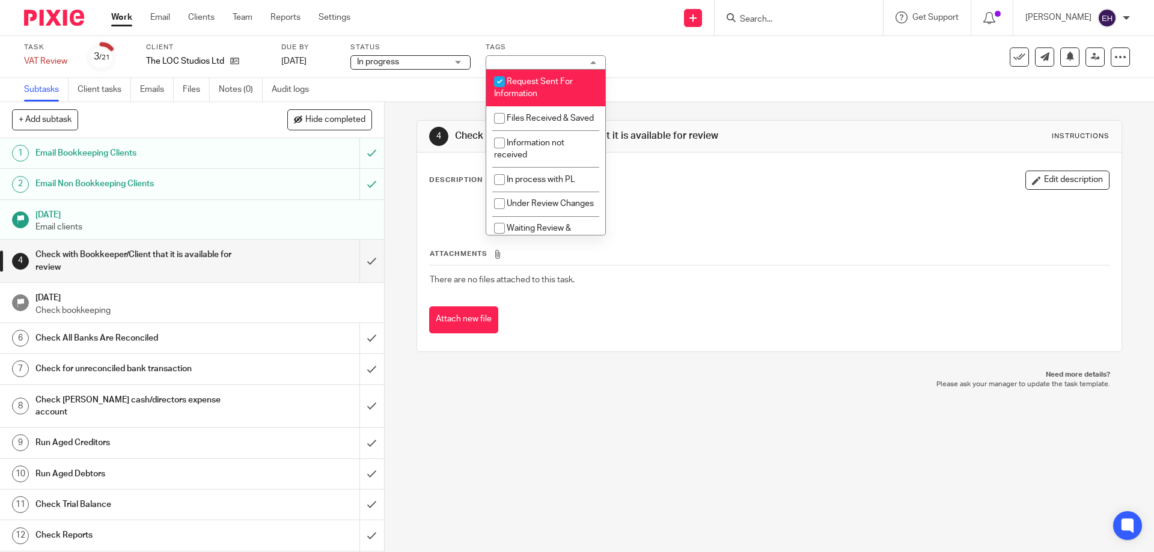
click at [539, 79] on span "Request Sent For Information" at bounding box center [533, 88] width 79 height 21
checkbox input "false"
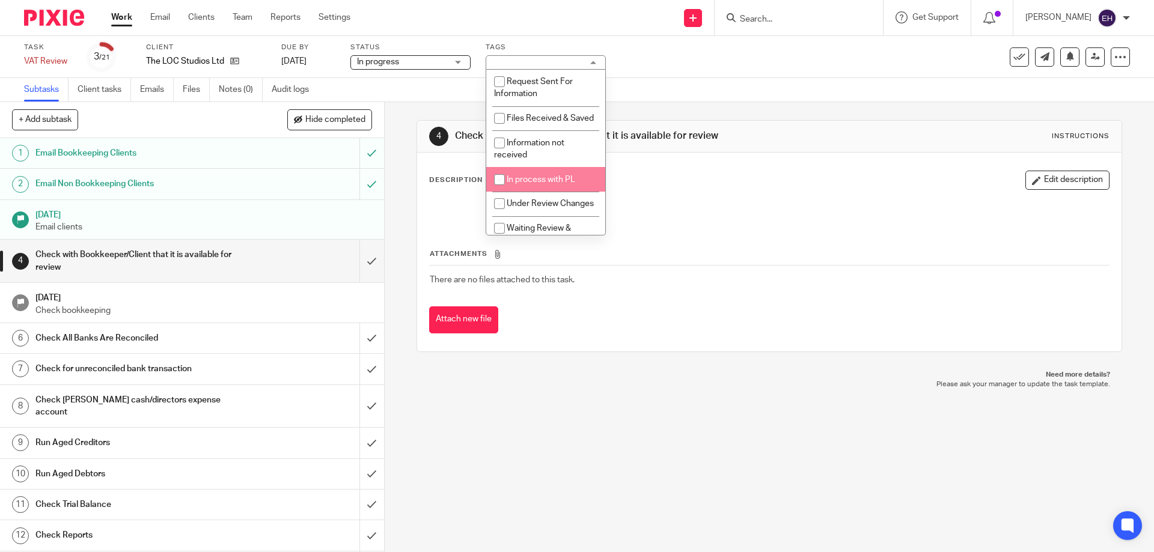
click at [556, 184] on span "In process with PL" at bounding box center [541, 180] width 69 height 8
checkbox input "true"
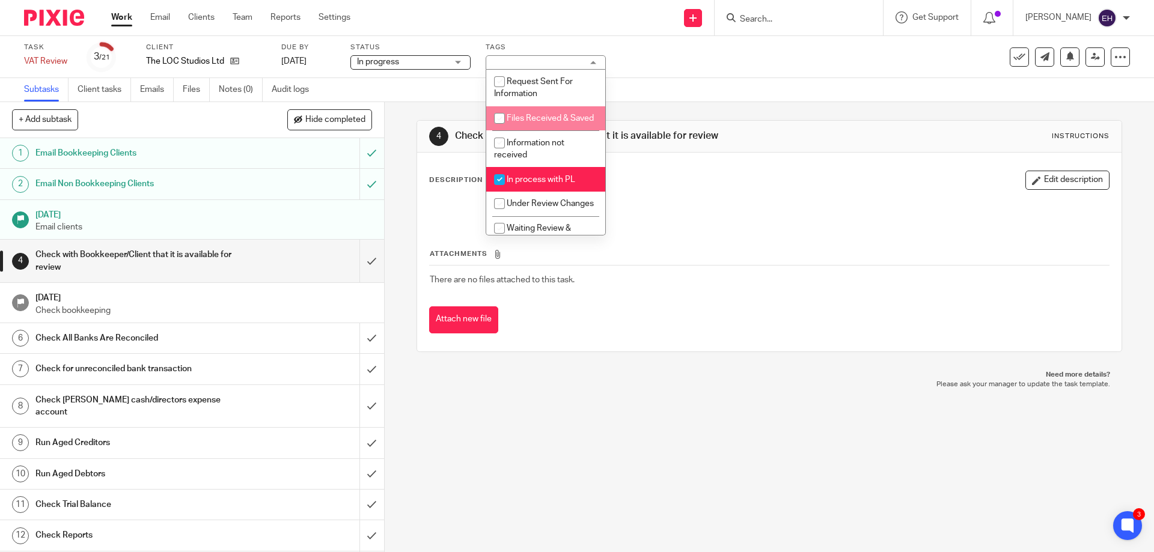
click at [645, 67] on div "Task VAT Review Save VAT Review 3 /21 Client The LOC Studios Ltd Due by 15 Oct …" at bounding box center [485, 57] width 922 height 29
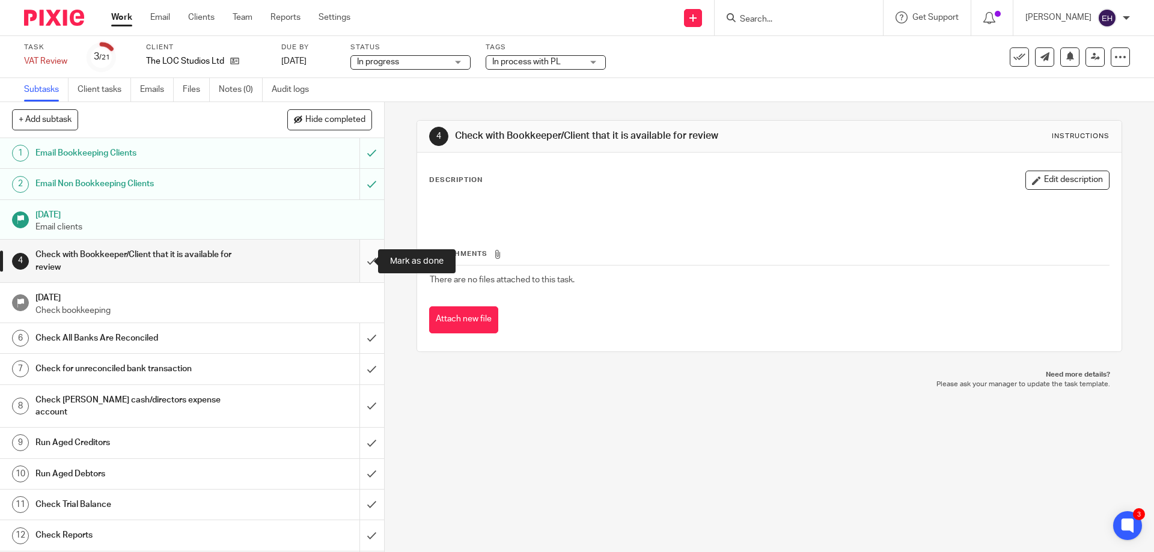
click at [359, 259] on input "submit" at bounding box center [192, 261] width 384 height 43
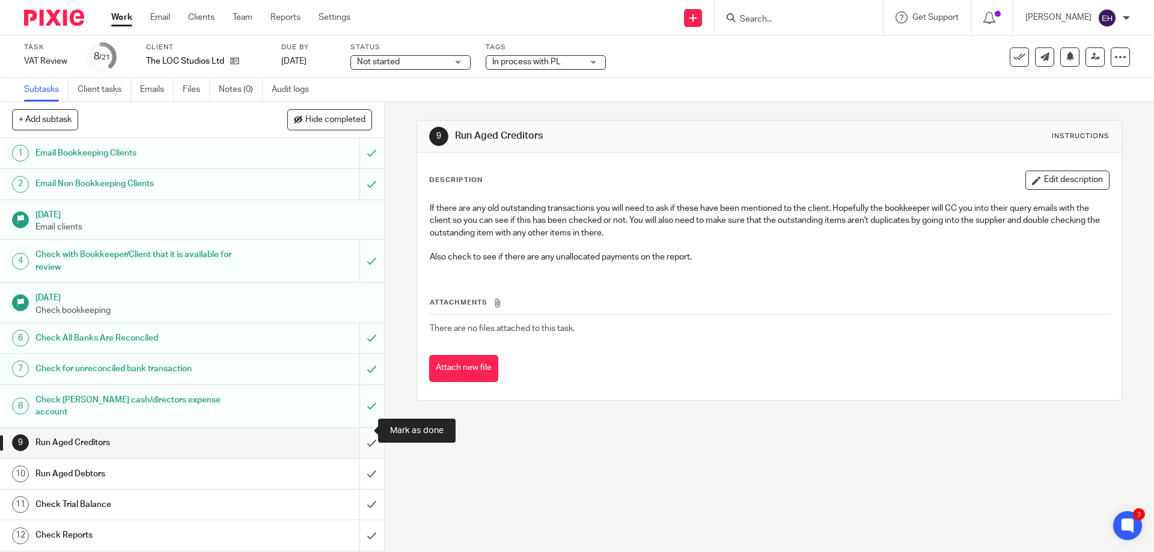
click at [363, 436] on input "submit" at bounding box center [192, 443] width 384 height 30
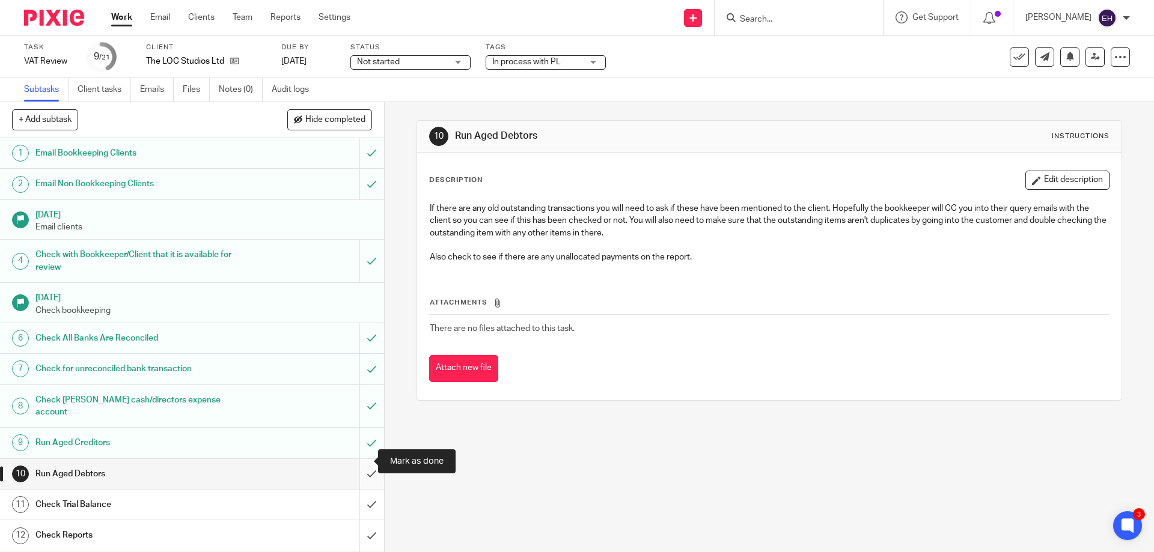
click at [359, 468] on input "submit" at bounding box center [192, 474] width 384 height 30
